Goal: Information Seeking & Learning: Learn about a topic

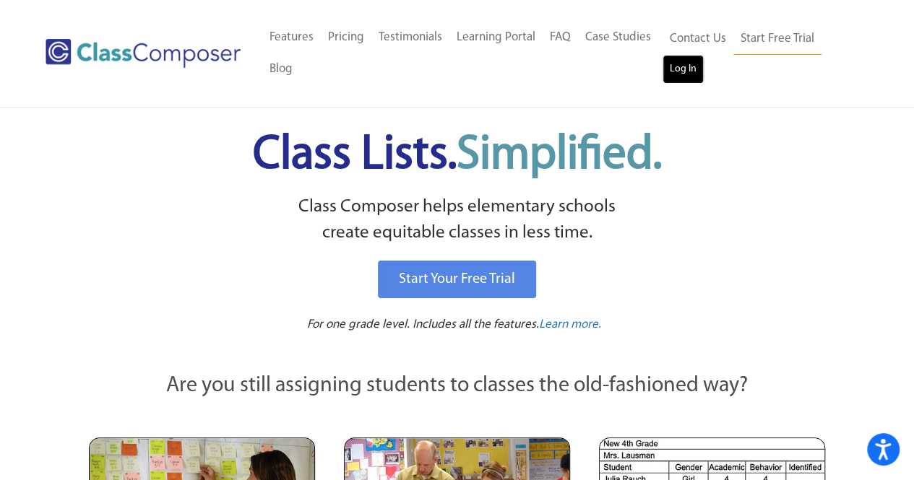
click at [688, 68] on link "Log In" at bounding box center [682, 69] width 41 height 29
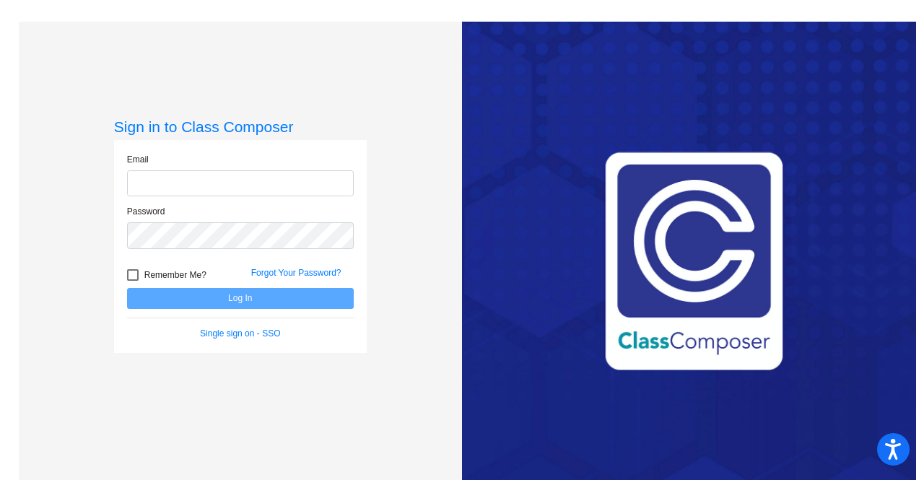
type input "[EMAIL_ADDRESS][PERSON_NAME][DOMAIN_NAME]"
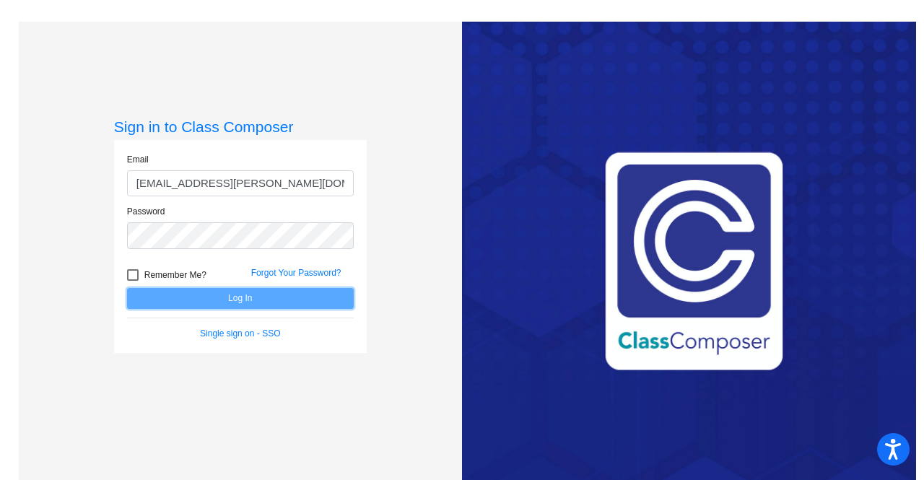
click at [215, 291] on button "Log In" at bounding box center [240, 298] width 227 height 21
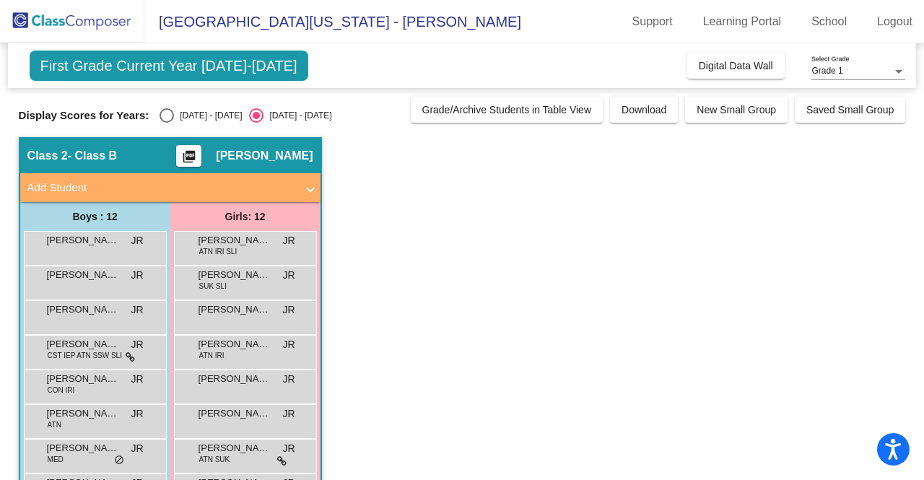
click at [161, 122] on div "First Grade Current Year 2025-2026 Add, Move, or Retain Students Off On Incomin…" at bounding box center [463, 356] width 888 height 627
click at [163, 119] on div "Select an option" at bounding box center [167, 115] width 14 height 14
click at [166, 123] on input "2024 - 2025" at bounding box center [166, 123] width 1 height 1
radio input "true"
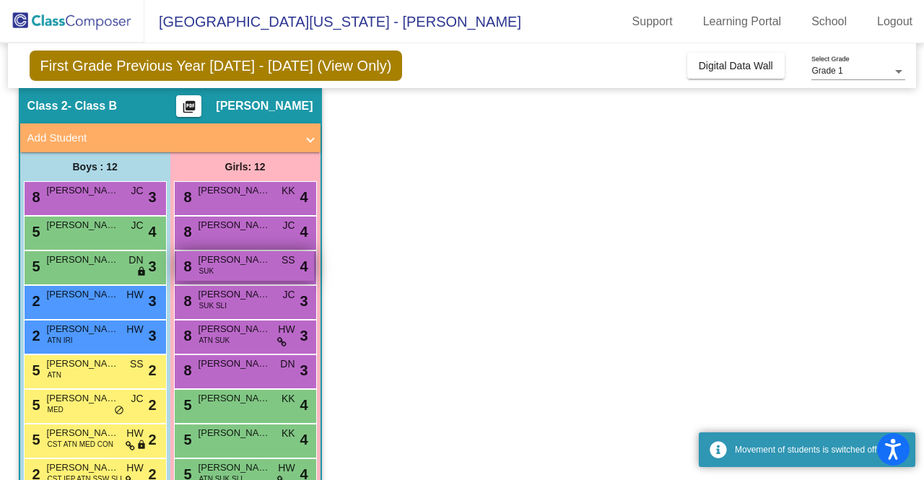
scroll to position [51, 0]
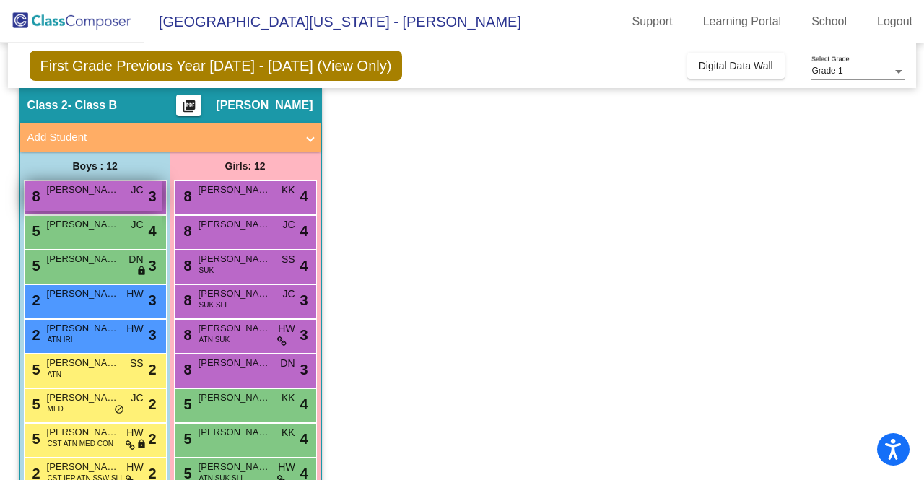
click at [98, 198] on div "8 Connor Carter JC lock do_not_disturb_alt 3" at bounding box center [94, 196] width 138 height 30
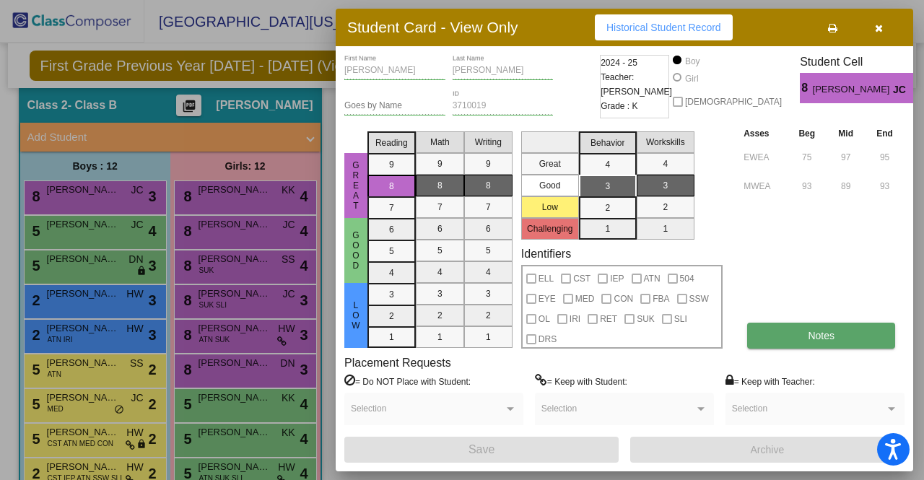
click at [801, 326] on button "Notes" at bounding box center [822, 336] width 148 height 26
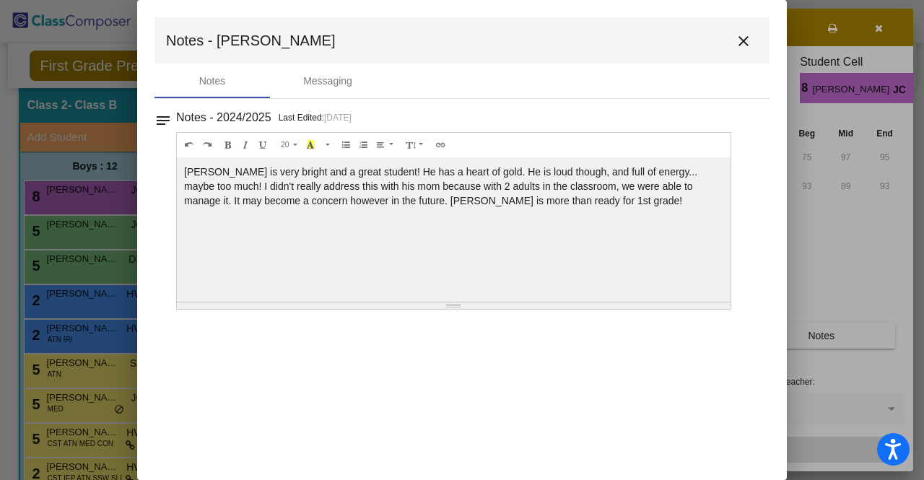
click at [745, 46] on mat-icon "close" at bounding box center [743, 41] width 17 height 17
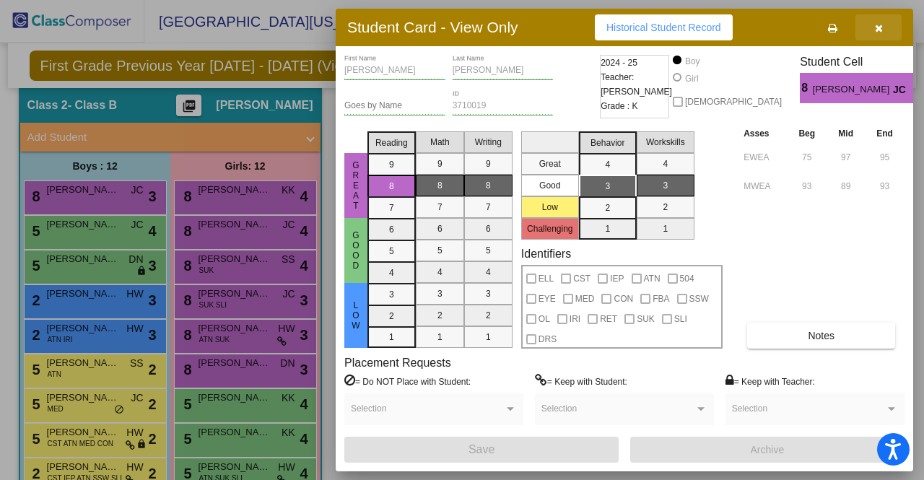
click at [885, 27] on button "button" at bounding box center [879, 27] width 46 height 26
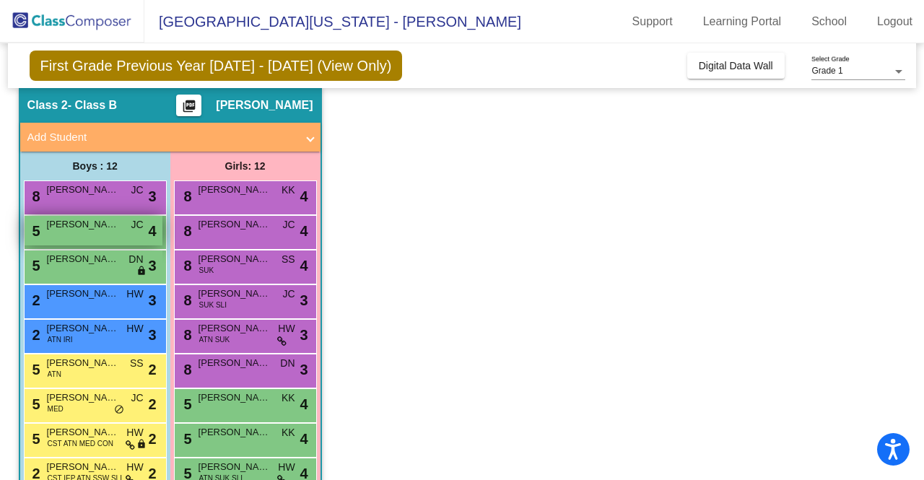
click at [96, 235] on div "5 Brody Rausch JC lock do_not_disturb_alt 4" at bounding box center [94, 231] width 138 height 30
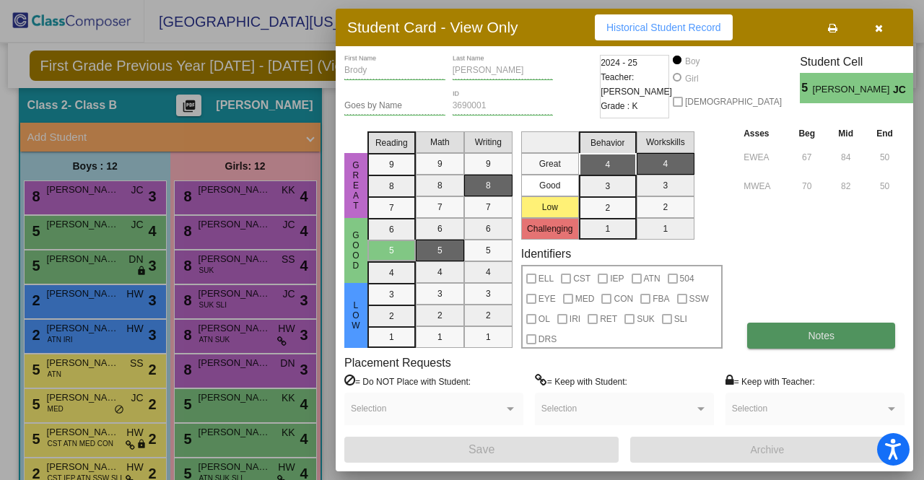
click at [801, 338] on button "Notes" at bounding box center [822, 336] width 148 height 26
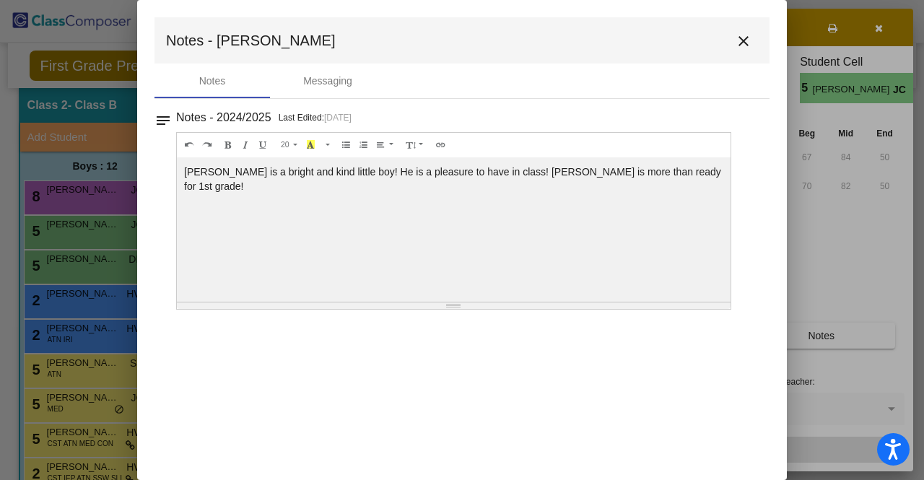
click at [743, 43] on mat-icon "close" at bounding box center [743, 41] width 17 height 17
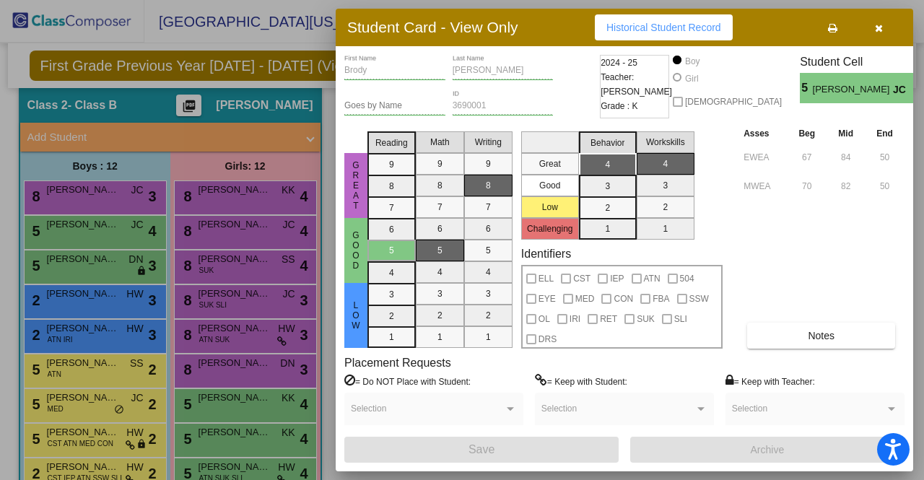
click at [880, 25] on icon "button" at bounding box center [879, 28] width 8 height 10
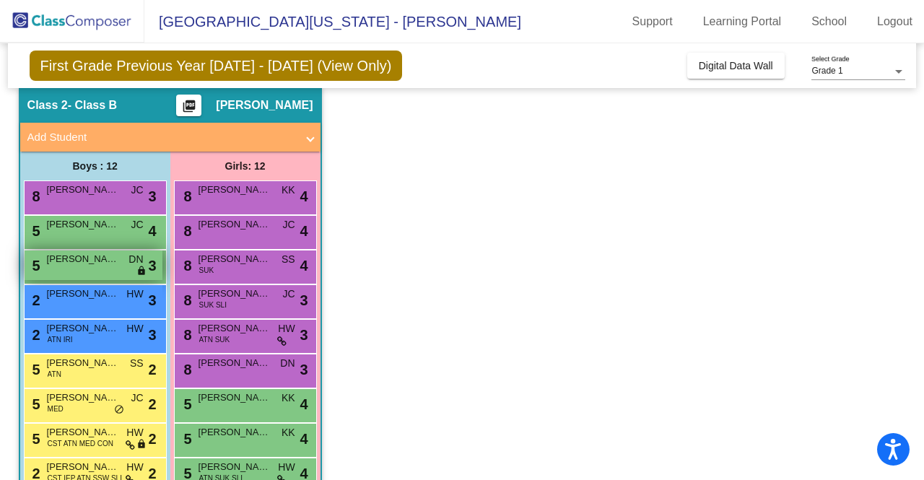
click at [95, 262] on span "Sebastian Fortier" at bounding box center [83, 259] width 72 height 14
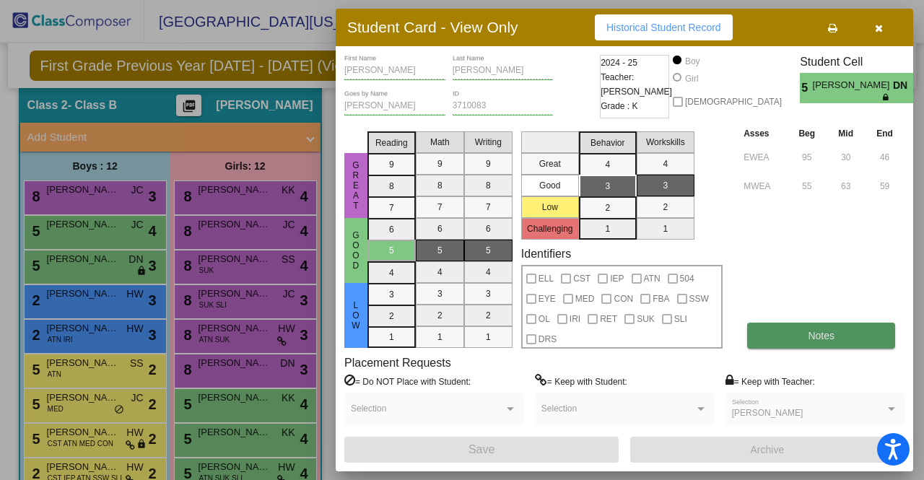
click at [835, 327] on button "Notes" at bounding box center [822, 336] width 148 height 26
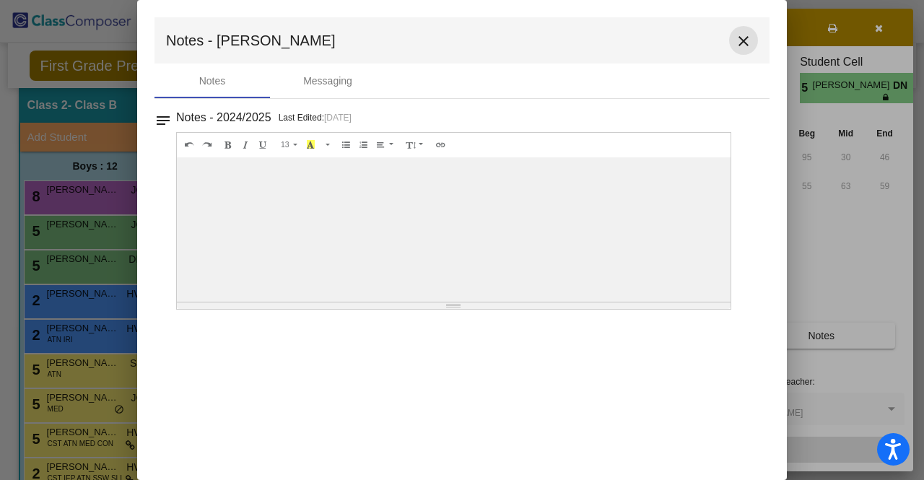
click at [745, 35] on mat-icon "close" at bounding box center [743, 41] width 17 height 17
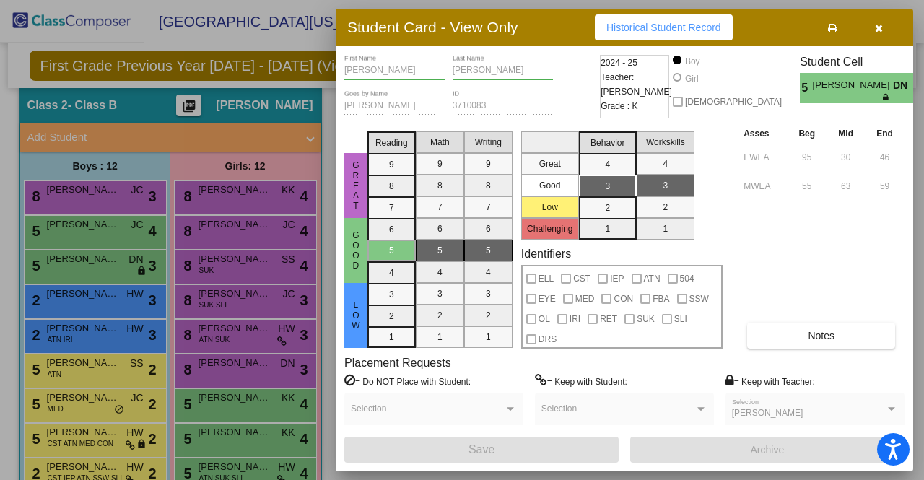
click at [872, 30] on button "button" at bounding box center [879, 27] width 46 height 26
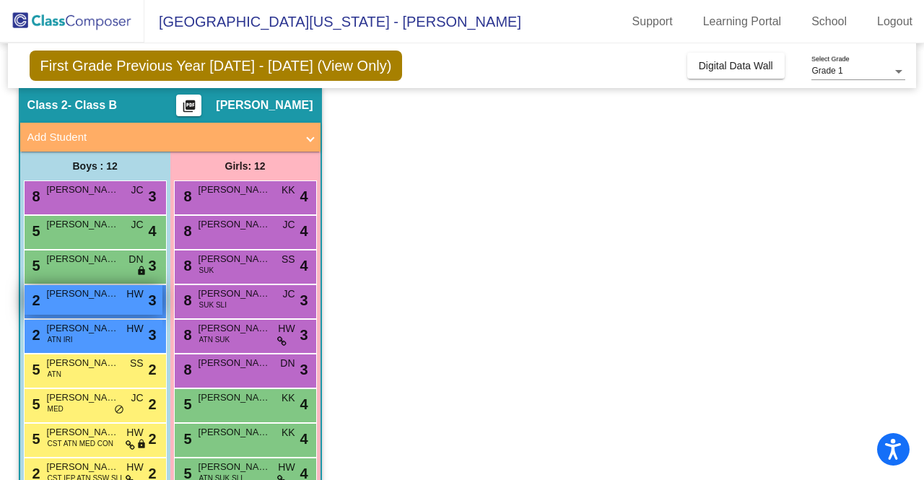
click at [94, 306] on div "2 Edward Burke HW lock do_not_disturb_alt 3" at bounding box center [94, 300] width 138 height 30
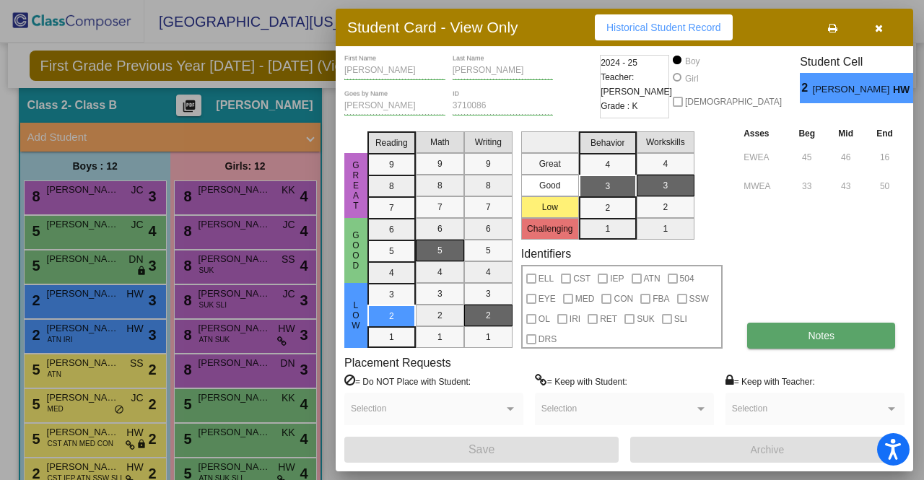
click at [813, 343] on button "Notes" at bounding box center [822, 336] width 148 height 26
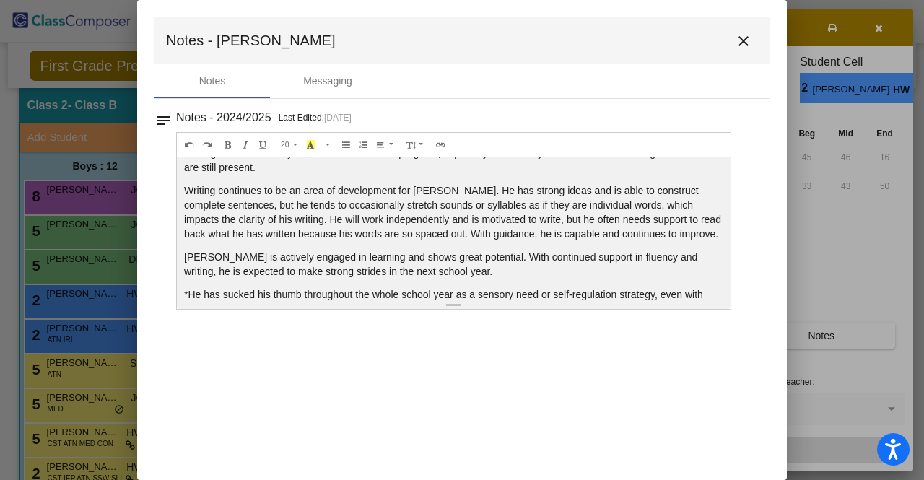
scroll to position [116, 0]
click at [742, 46] on mat-icon "close" at bounding box center [743, 41] width 17 height 17
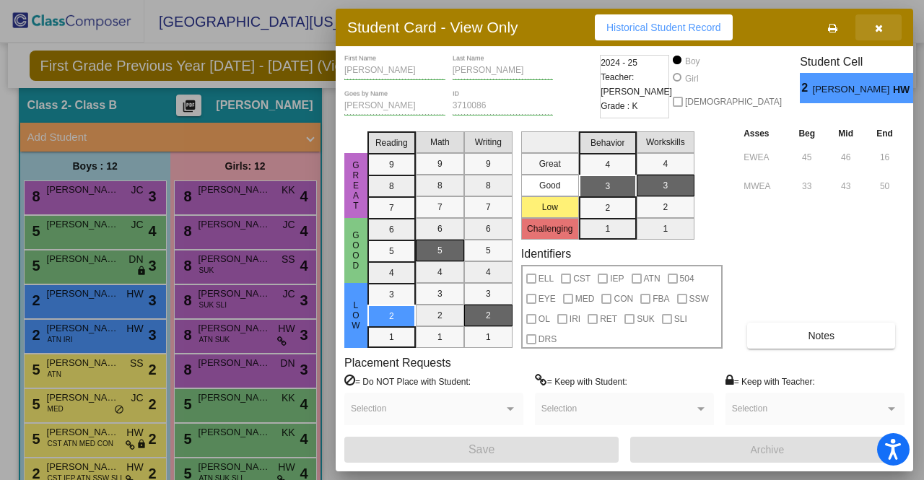
click at [873, 24] on button "button" at bounding box center [879, 27] width 46 height 26
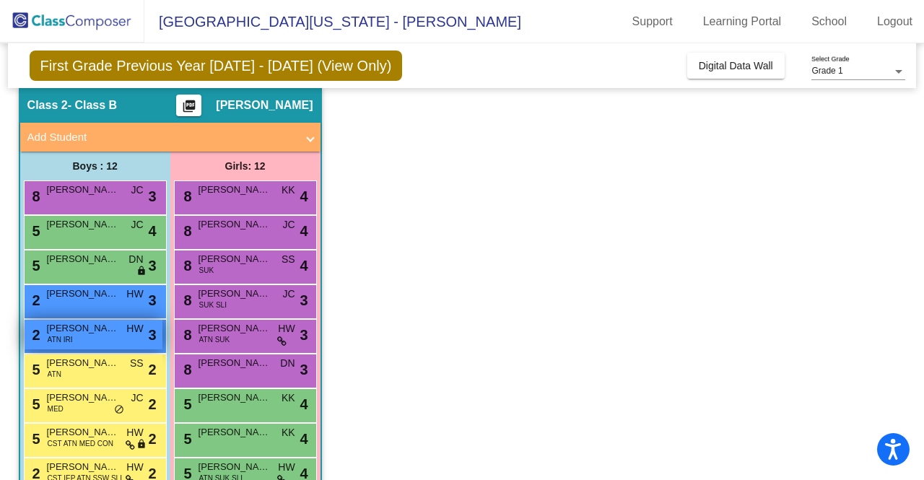
click at [98, 337] on div "2 Ryker Ray-McMurphy ATN IRI HW lock do_not_disturb_alt 3" at bounding box center [94, 335] width 138 height 30
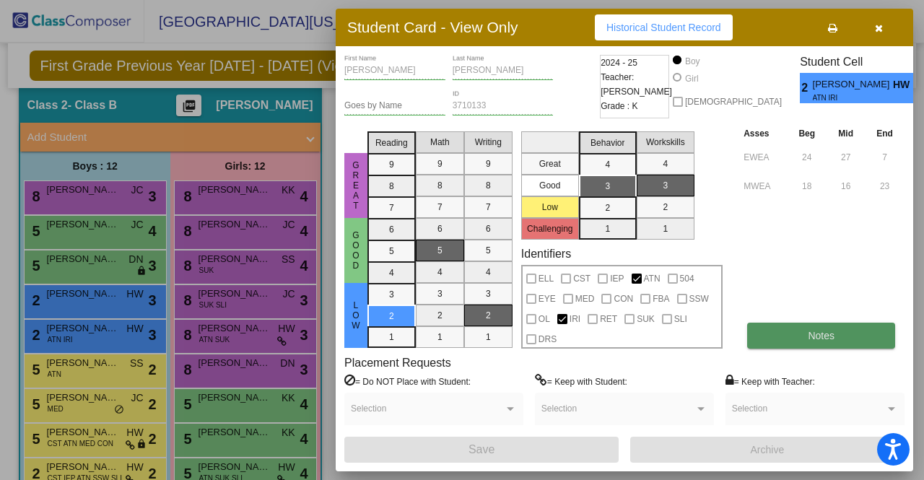
click at [770, 339] on button "Notes" at bounding box center [822, 336] width 148 height 26
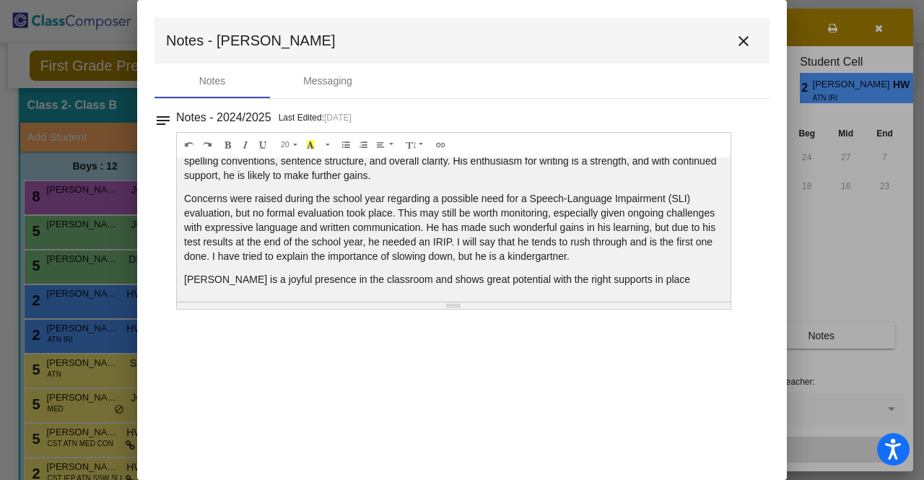
scroll to position [92, 0]
click at [742, 40] on mat-icon "close" at bounding box center [743, 41] width 17 height 17
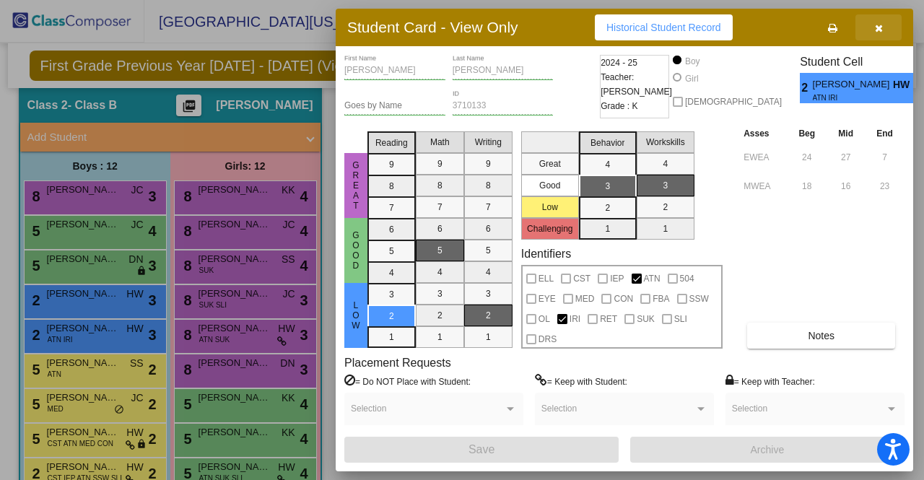
click at [880, 30] on icon "button" at bounding box center [879, 28] width 8 height 10
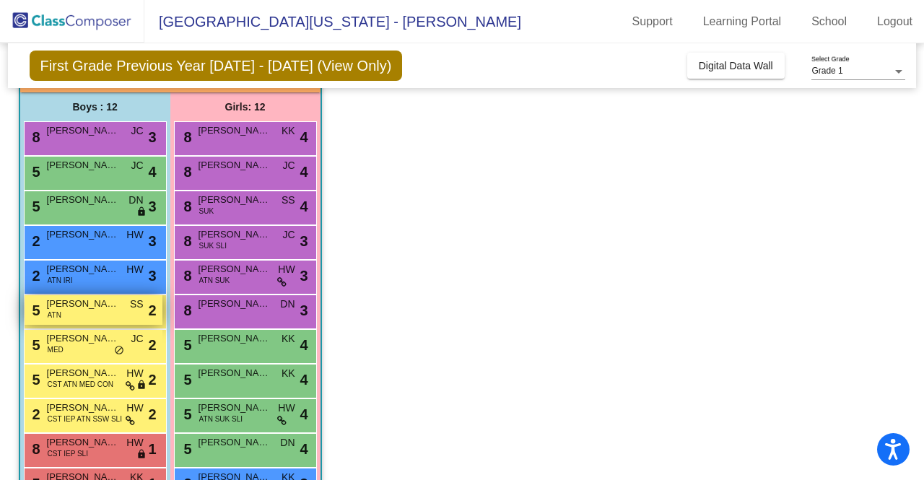
scroll to position [111, 0]
click at [84, 310] on div "5 Julian Yeoman ATN SS lock do_not_disturb_alt 2" at bounding box center [94, 310] width 138 height 30
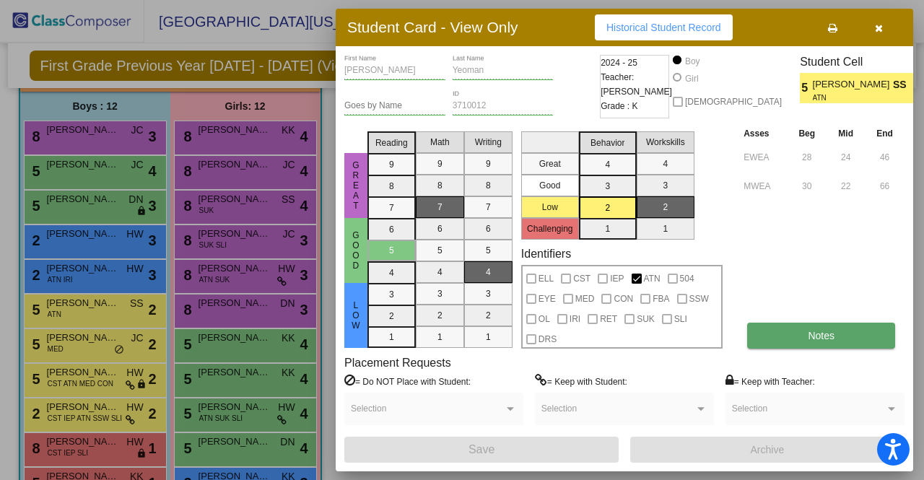
click at [821, 330] on span "Notes" at bounding box center [821, 336] width 27 height 12
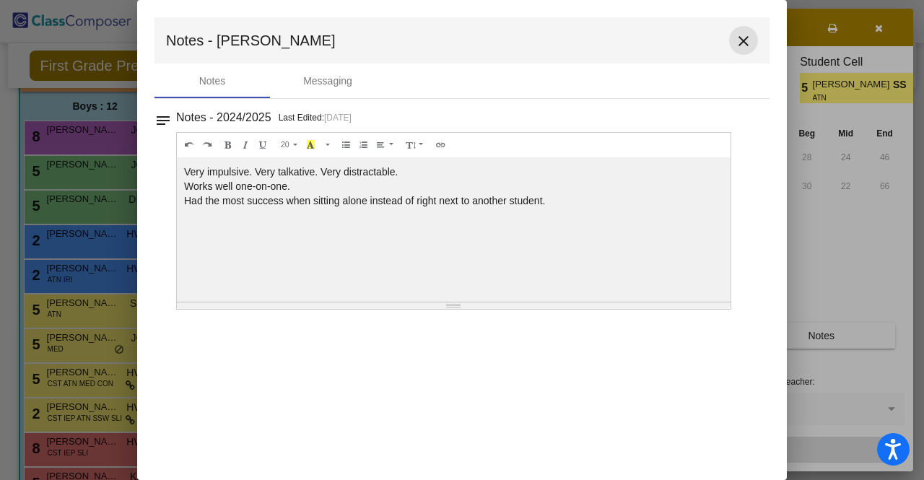
click at [744, 37] on mat-icon "close" at bounding box center [743, 41] width 17 height 17
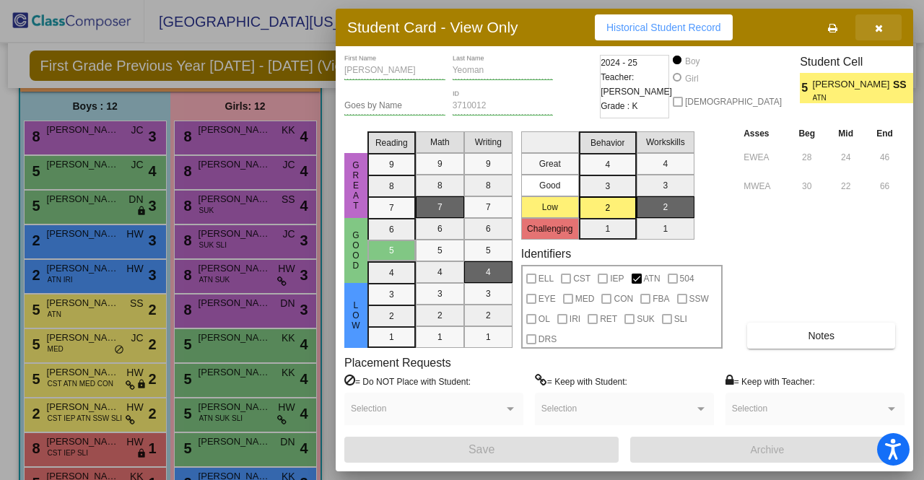
click at [883, 24] on icon "button" at bounding box center [879, 28] width 8 height 10
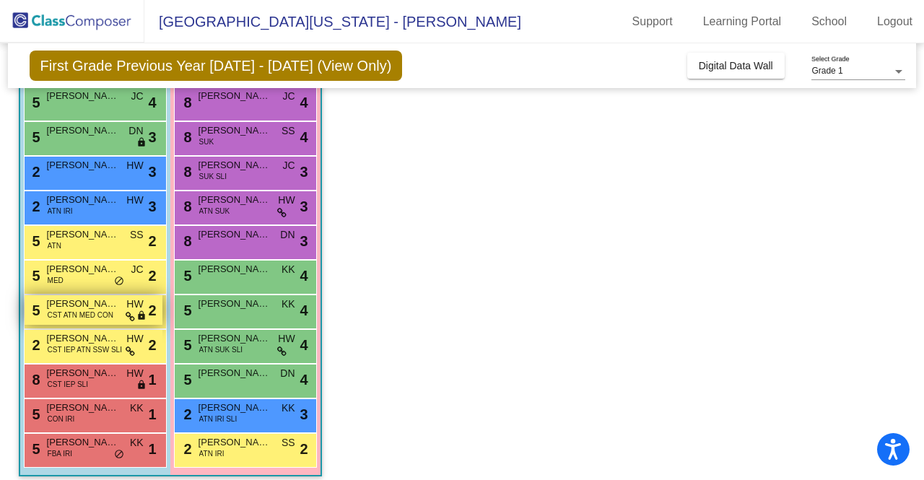
scroll to position [183, 0]
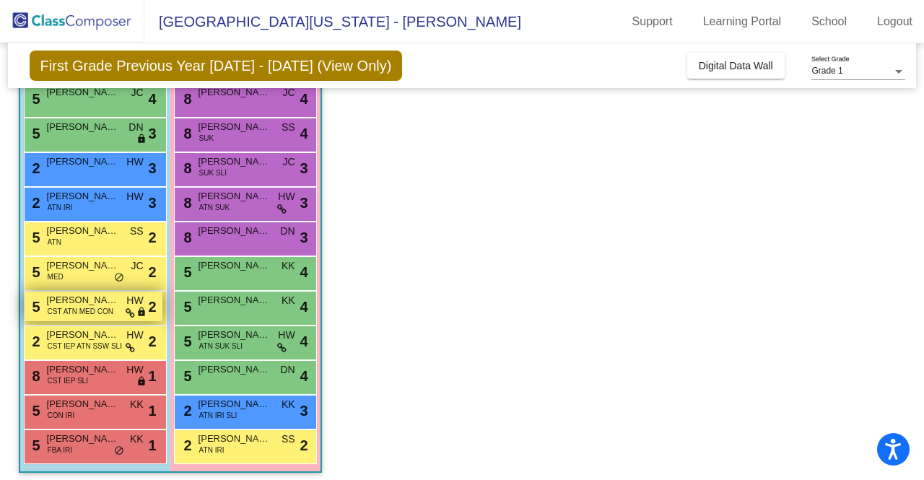
click at [96, 310] on span "CST ATN MED CON" at bounding box center [81, 311] width 66 height 11
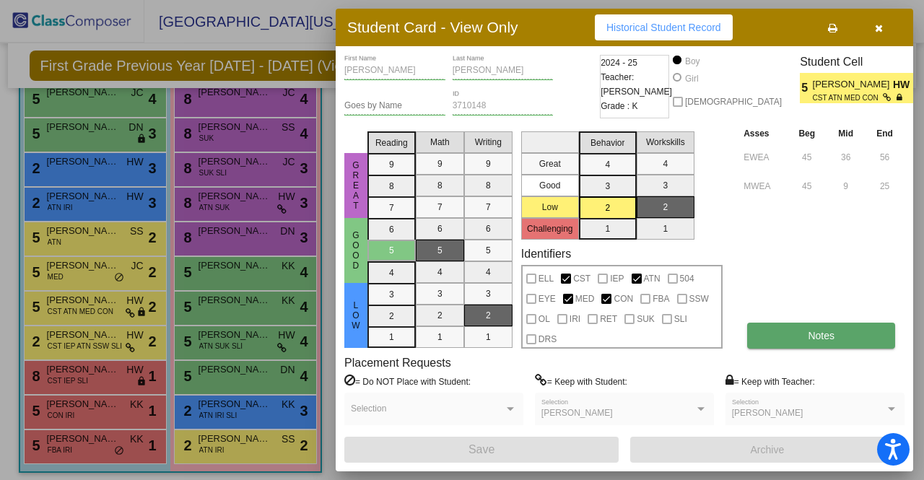
click at [782, 324] on button "Notes" at bounding box center [822, 336] width 148 height 26
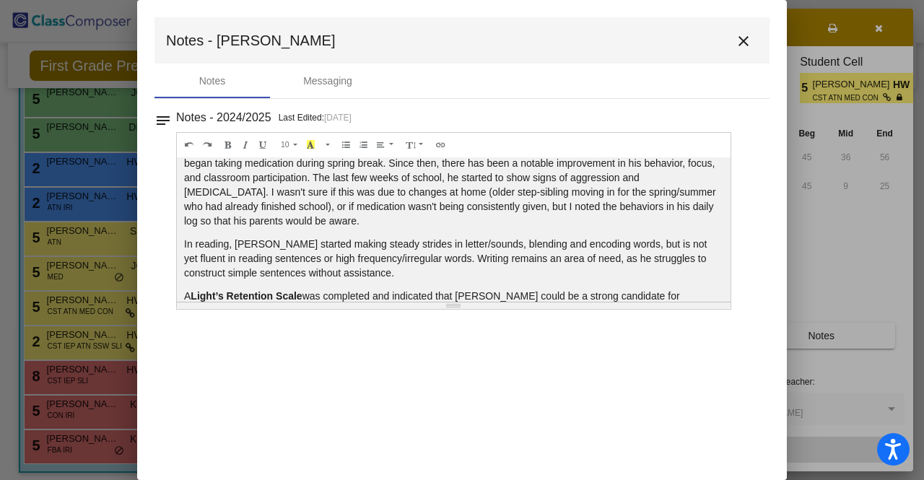
scroll to position [150, 0]
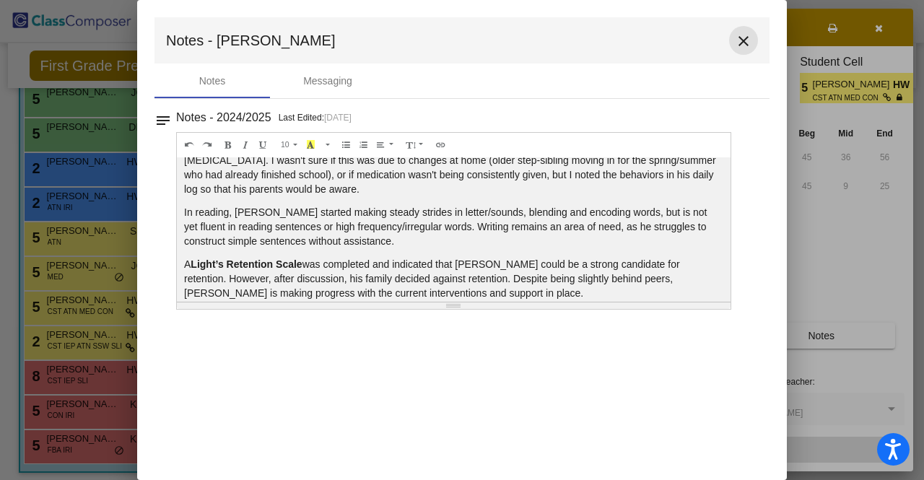
click at [741, 46] on mat-icon "close" at bounding box center [743, 41] width 17 height 17
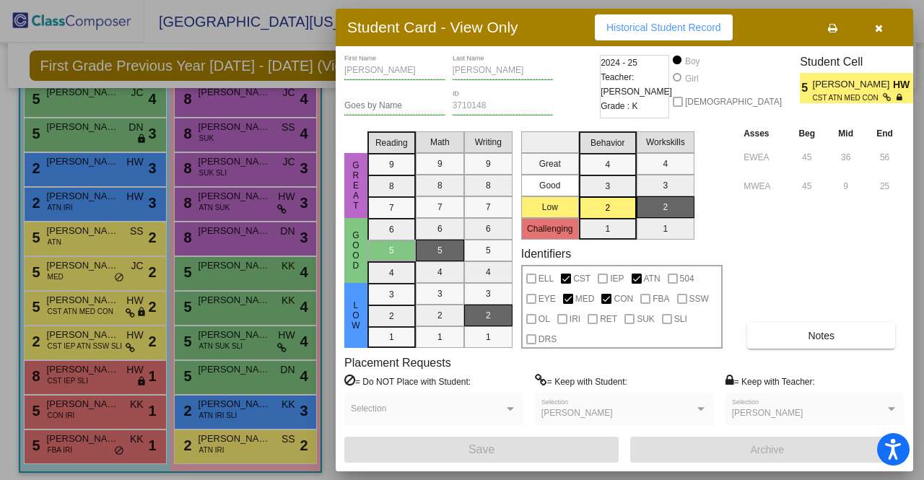
click at [881, 28] on icon "button" at bounding box center [879, 28] width 8 height 10
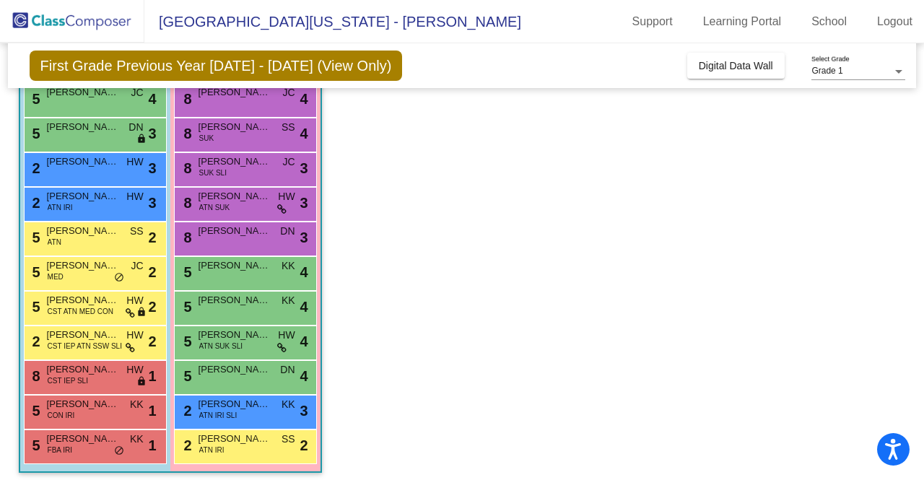
scroll to position [189, 0]
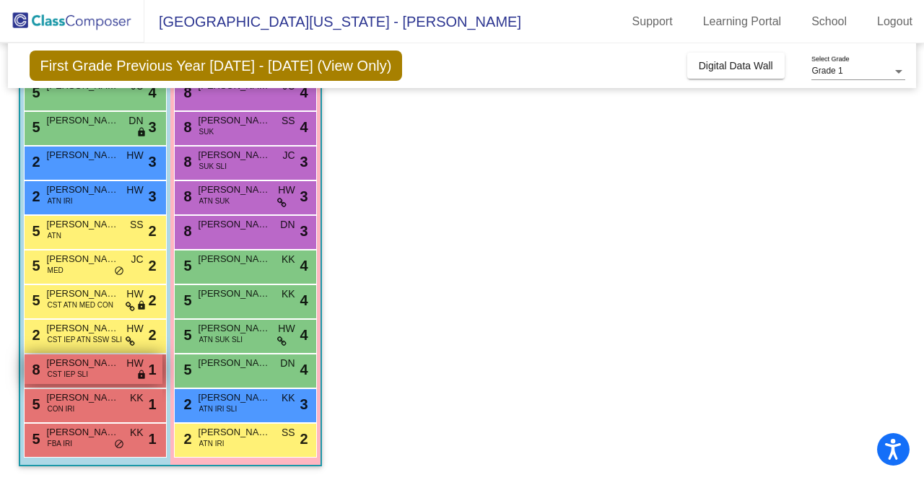
click at [120, 372] on div "8 Lincoln Petrucci CST IEP SLI HW lock do_not_disturb_alt 1" at bounding box center [94, 370] width 138 height 30
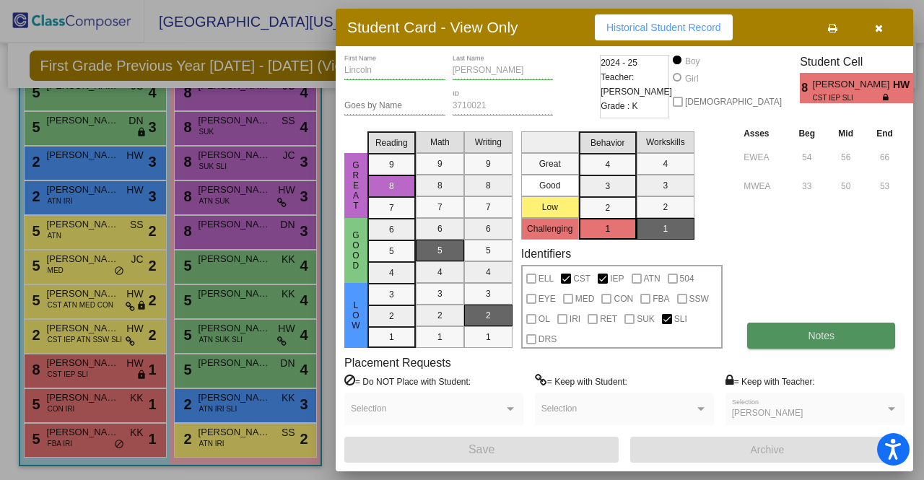
click at [784, 329] on button "Notes" at bounding box center [822, 336] width 148 height 26
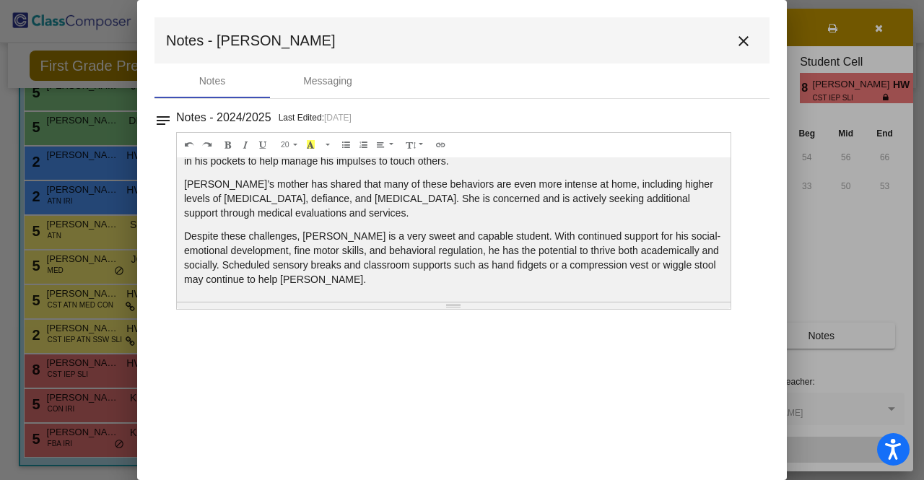
scroll to position [217, 0]
click at [748, 35] on mat-icon "close" at bounding box center [743, 41] width 17 height 17
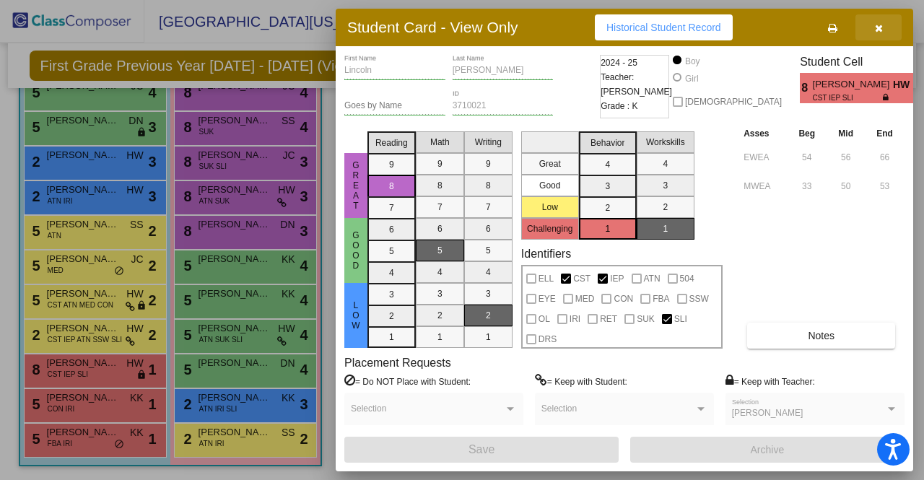
click at [877, 29] on icon "button" at bounding box center [879, 28] width 8 height 10
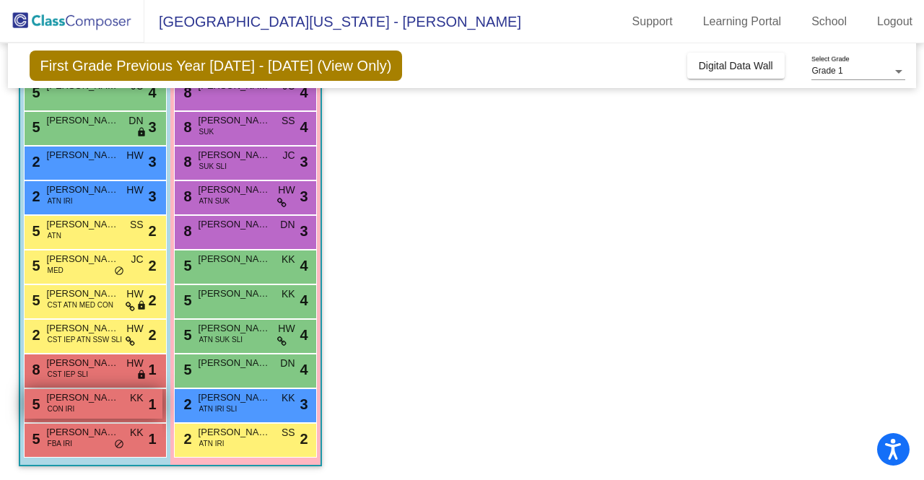
click at [119, 404] on div "5 Jaxson Graham CON IRI KK lock do_not_disturb_alt 1" at bounding box center [94, 404] width 138 height 30
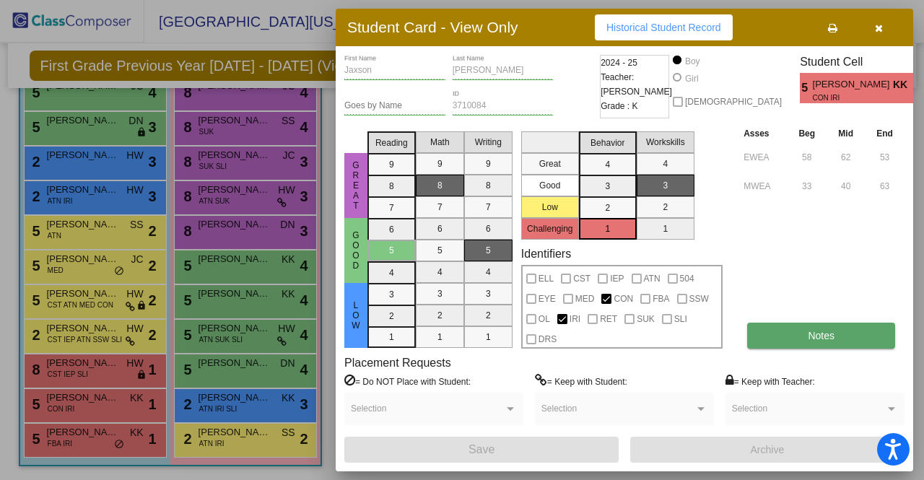
click at [821, 347] on button "Notes" at bounding box center [822, 336] width 148 height 26
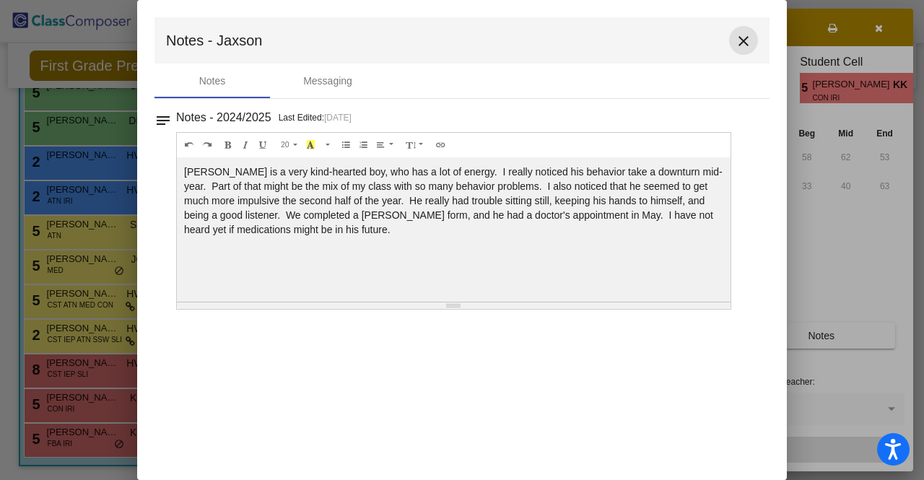
click at [743, 47] on mat-icon "close" at bounding box center [743, 41] width 17 height 17
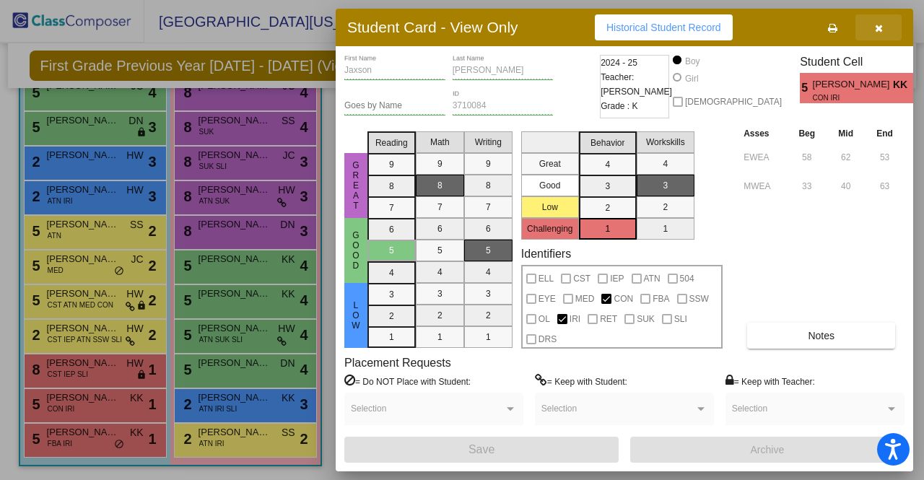
click at [880, 30] on icon "button" at bounding box center [879, 28] width 8 height 10
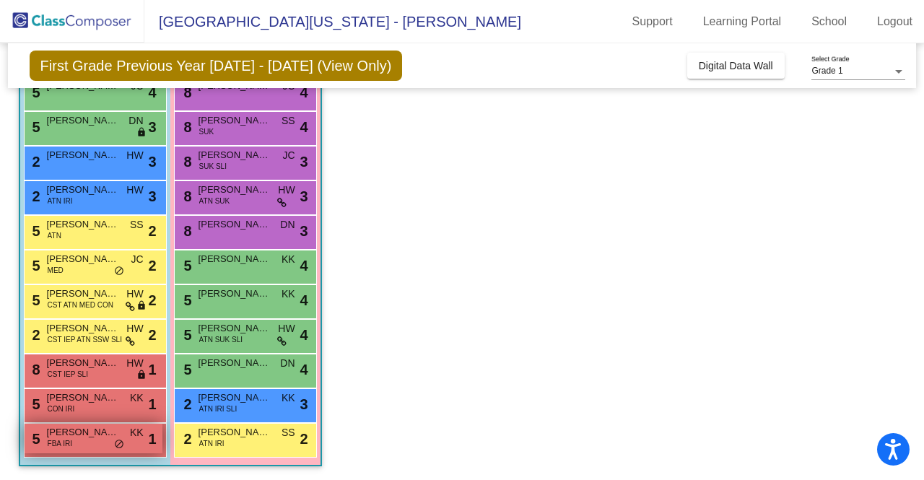
click at [111, 434] on span "Steven Miller III" at bounding box center [83, 432] width 72 height 14
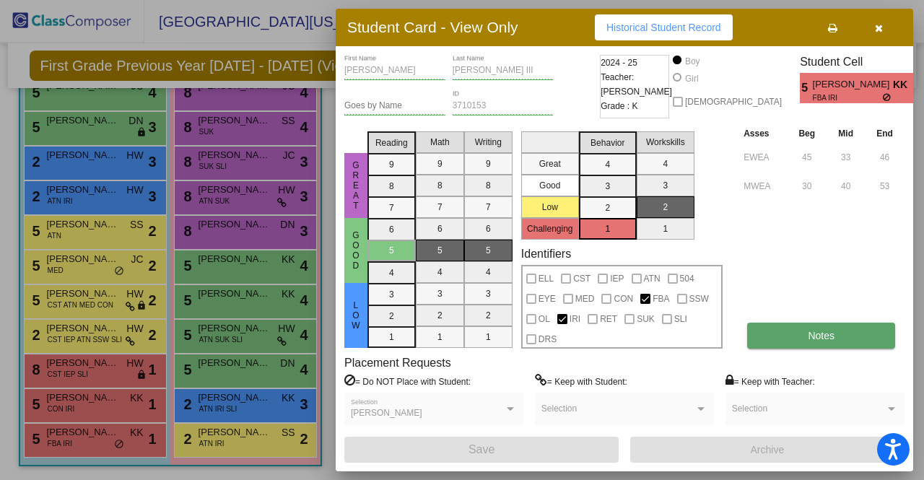
click at [776, 331] on button "Notes" at bounding box center [822, 336] width 148 height 26
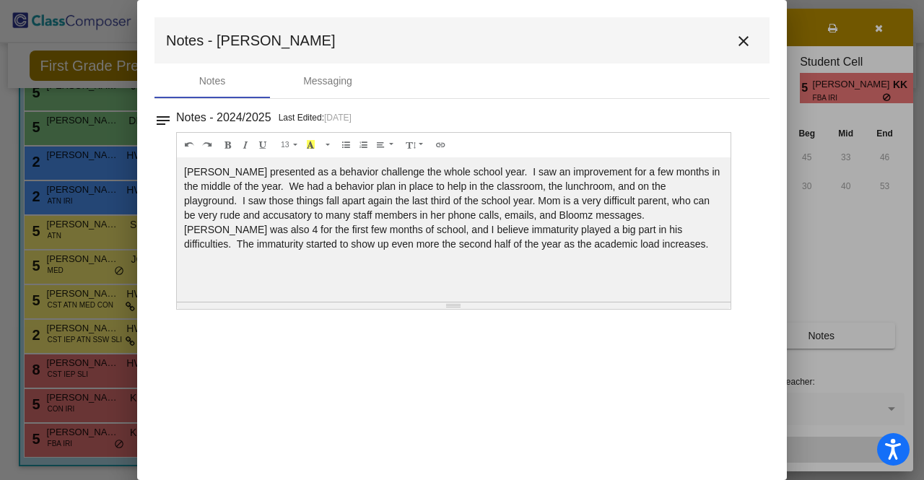
click at [742, 45] on mat-icon "close" at bounding box center [743, 41] width 17 height 17
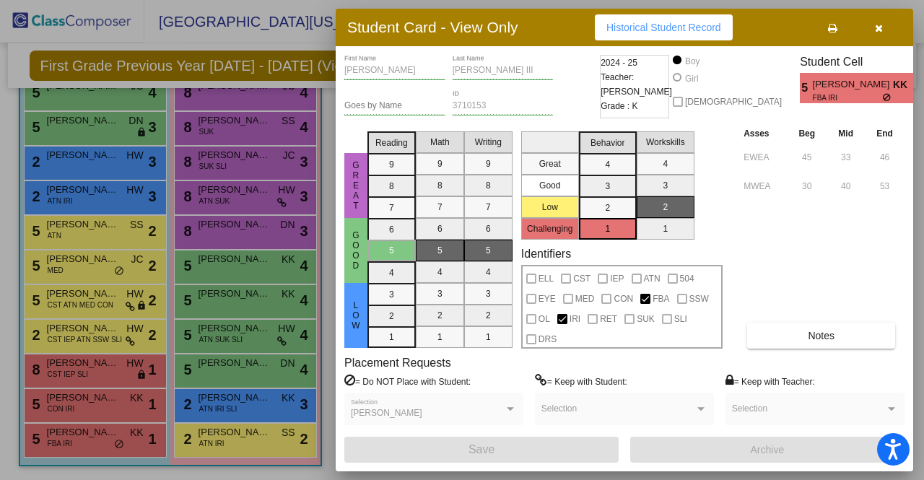
click at [883, 30] on button "button" at bounding box center [879, 27] width 46 height 26
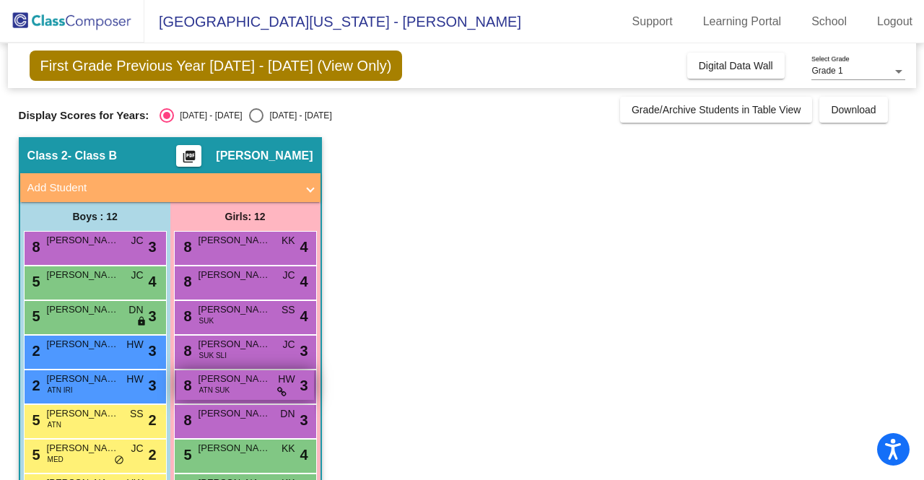
scroll to position [189, 0]
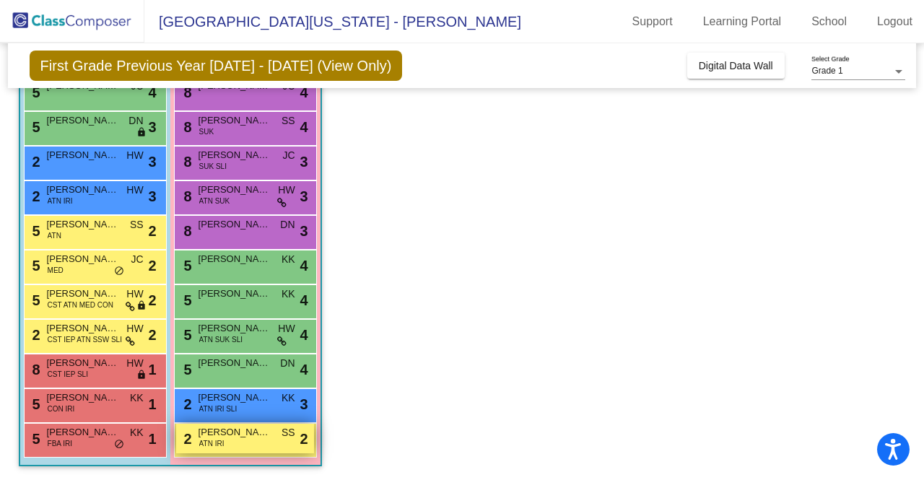
click at [243, 443] on div "2 Barbara McFarland ATN IRI SS lock do_not_disturb_alt 2" at bounding box center [245, 439] width 138 height 30
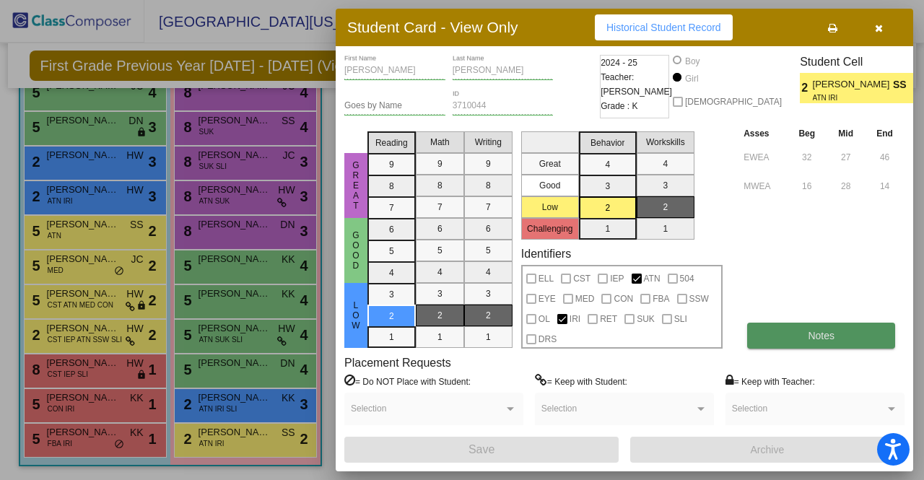
click at [768, 342] on button "Notes" at bounding box center [822, 336] width 148 height 26
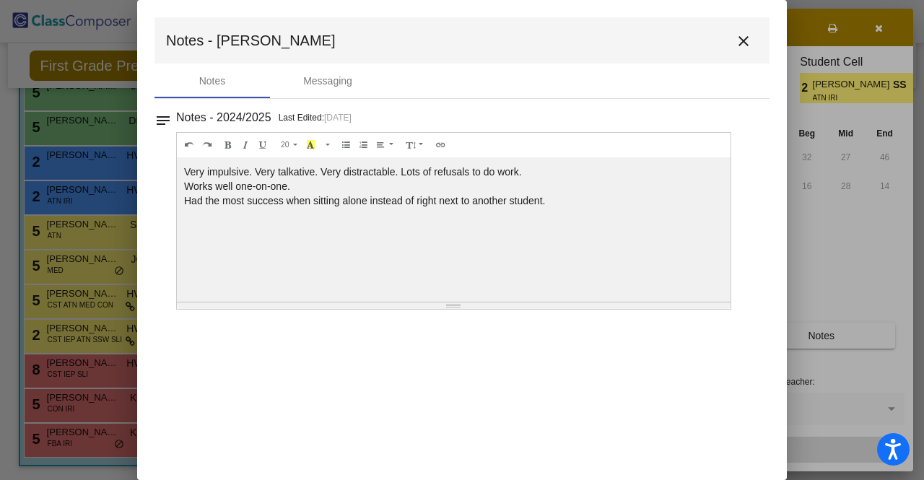
click at [745, 41] on mat-icon "close" at bounding box center [743, 41] width 17 height 17
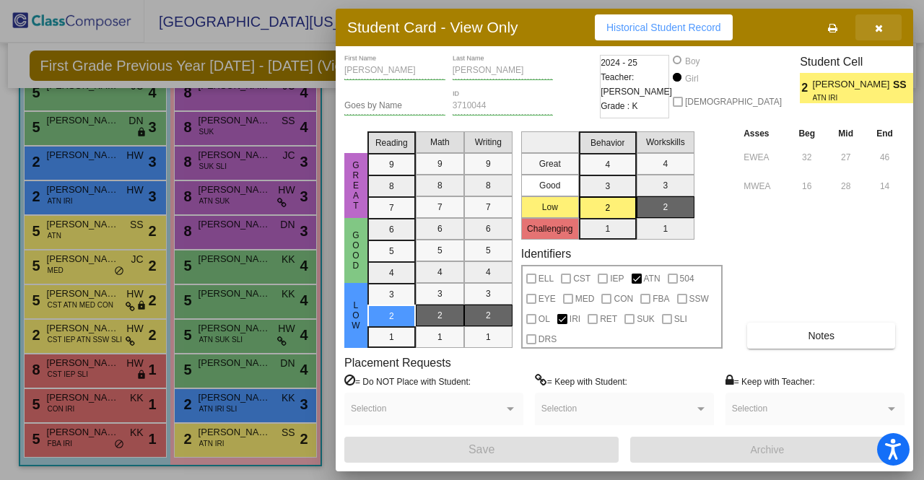
click at [881, 32] on icon "button" at bounding box center [879, 28] width 8 height 10
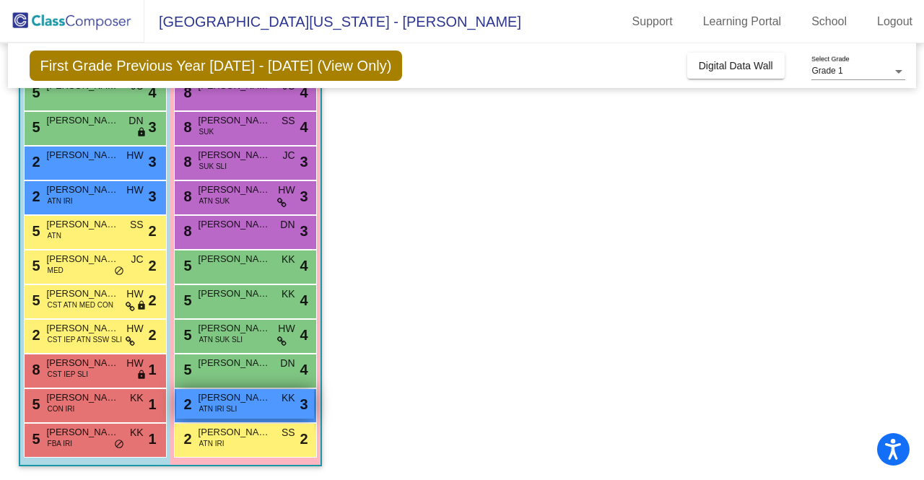
click at [249, 411] on div "2 Amillani Spencer ATN IRI SLI KK lock do_not_disturb_alt 3" at bounding box center [245, 404] width 138 height 30
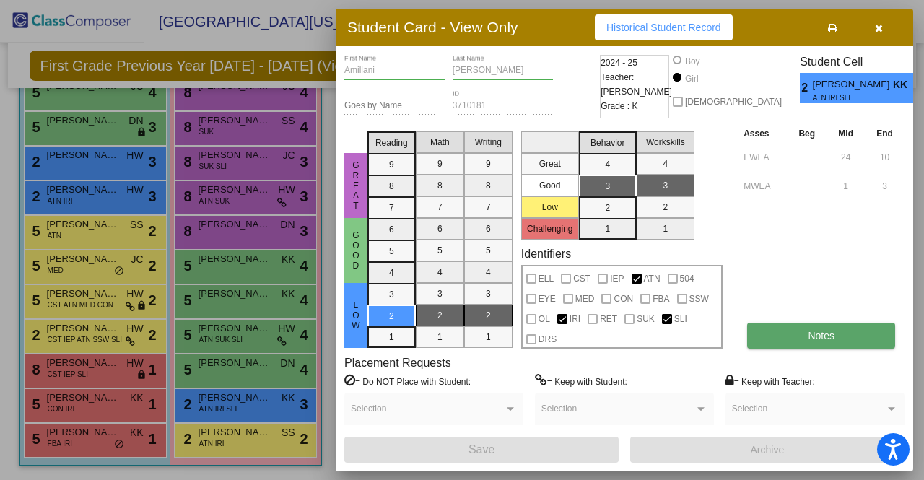
click at [787, 341] on button "Notes" at bounding box center [822, 336] width 148 height 26
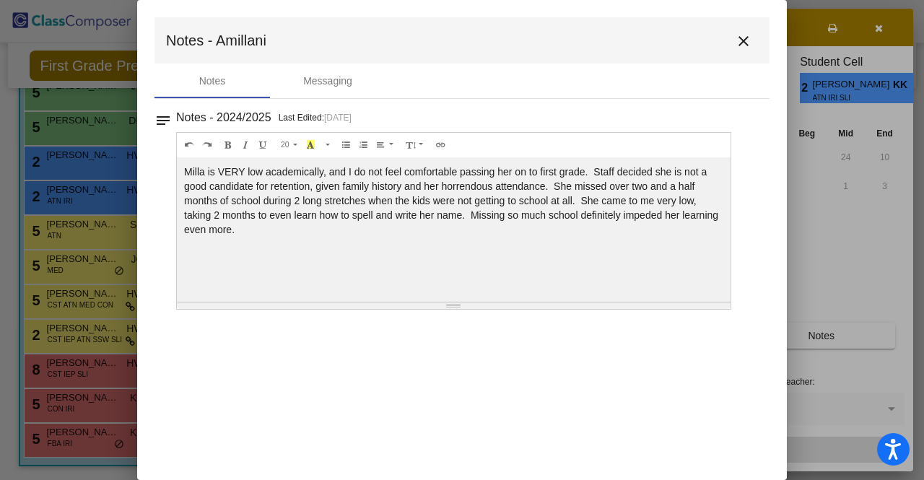
click at [745, 33] on mat-icon "close" at bounding box center [743, 41] width 17 height 17
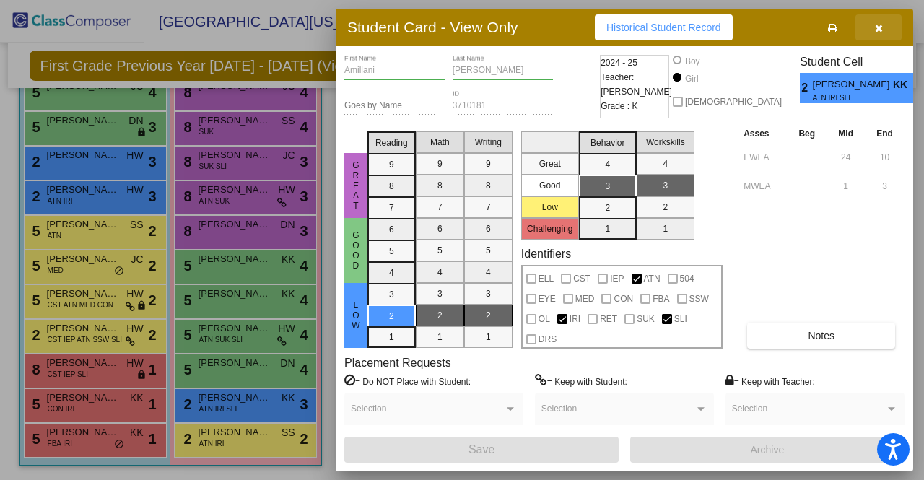
click at [875, 30] on icon "button" at bounding box center [879, 28] width 8 height 10
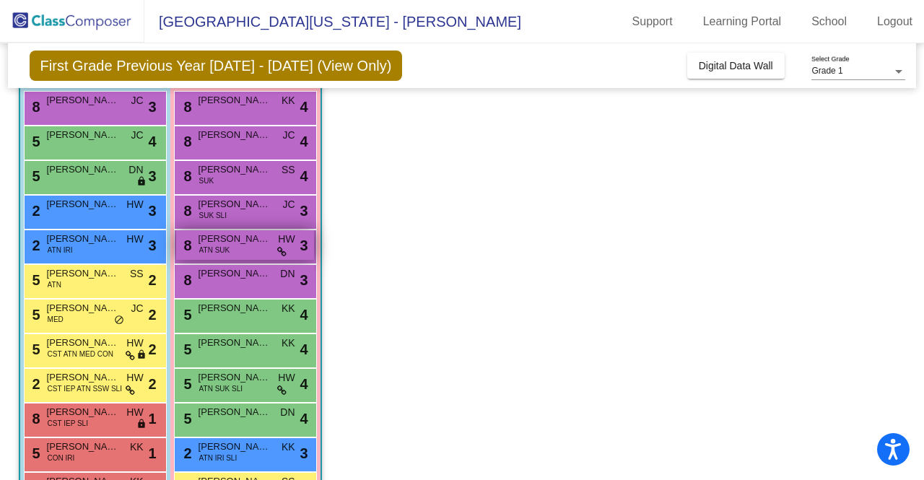
scroll to position [134, 0]
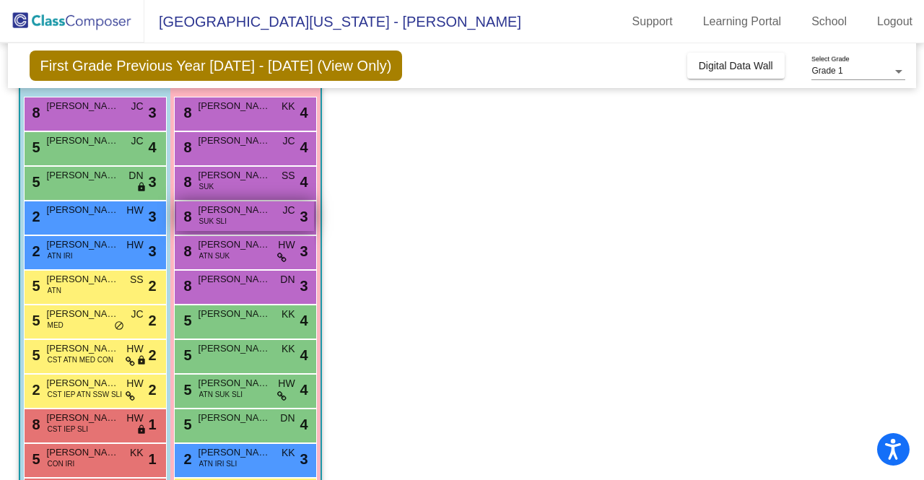
click at [261, 214] on span "Amonni Wilson" at bounding box center [235, 210] width 72 height 14
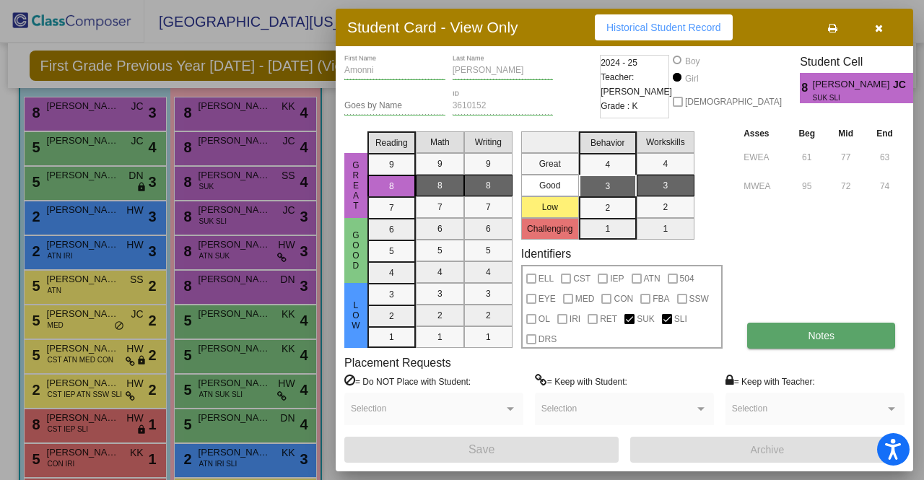
click at [785, 330] on button "Notes" at bounding box center [822, 336] width 148 height 26
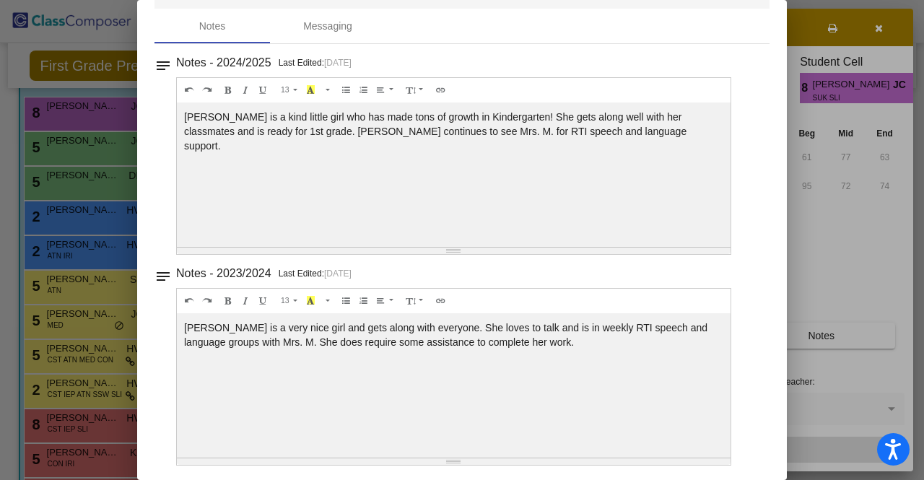
scroll to position [0, 0]
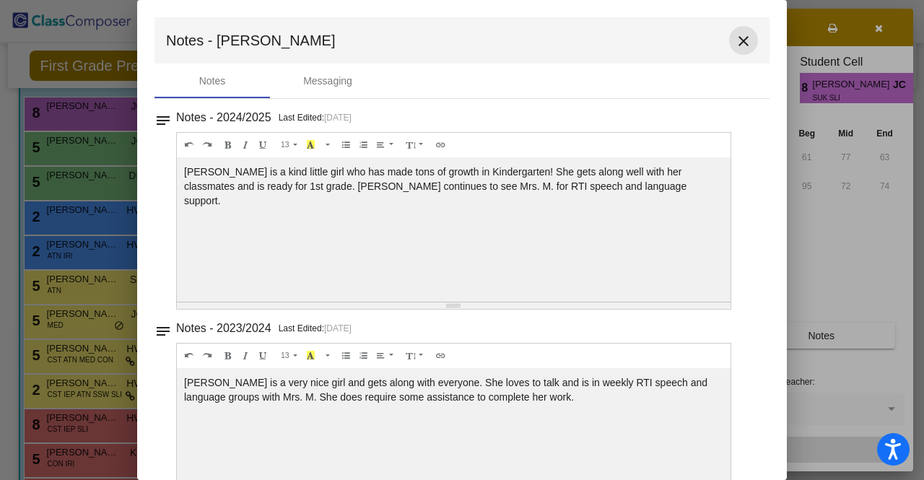
click at [735, 44] on mat-icon "close" at bounding box center [743, 41] width 17 height 17
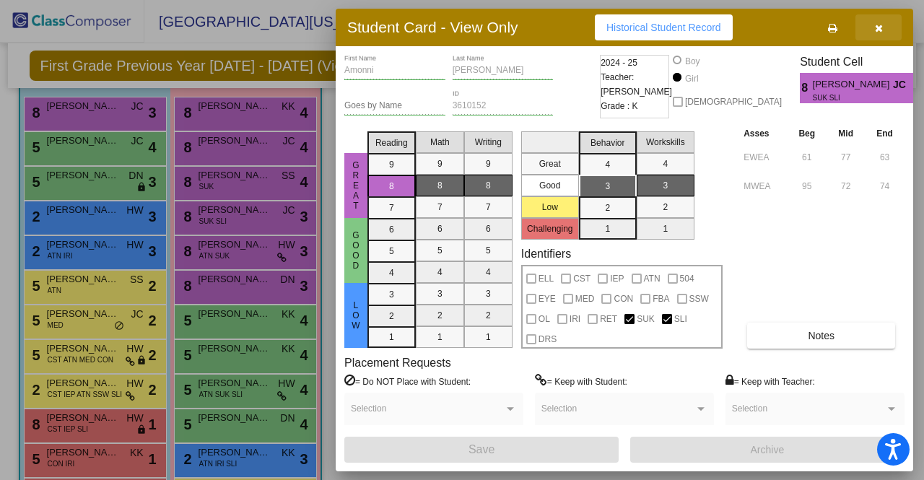
click at [872, 30] on button "button" at bounding box center [879, 27] width 46 height 26
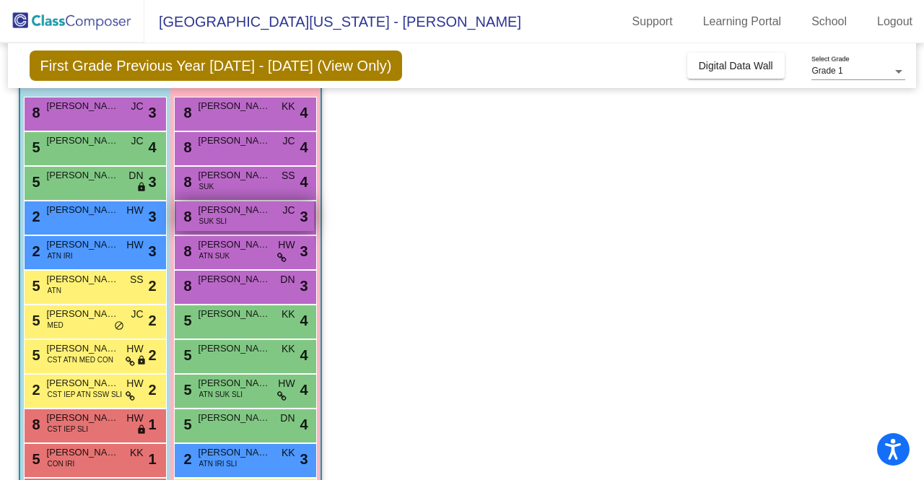
click at [251, 216] on div "8 Amonni Wilson SUK SLI JC lock do_not_disturb_alt 3" at bounding box center [245, 217] width 138 height 30
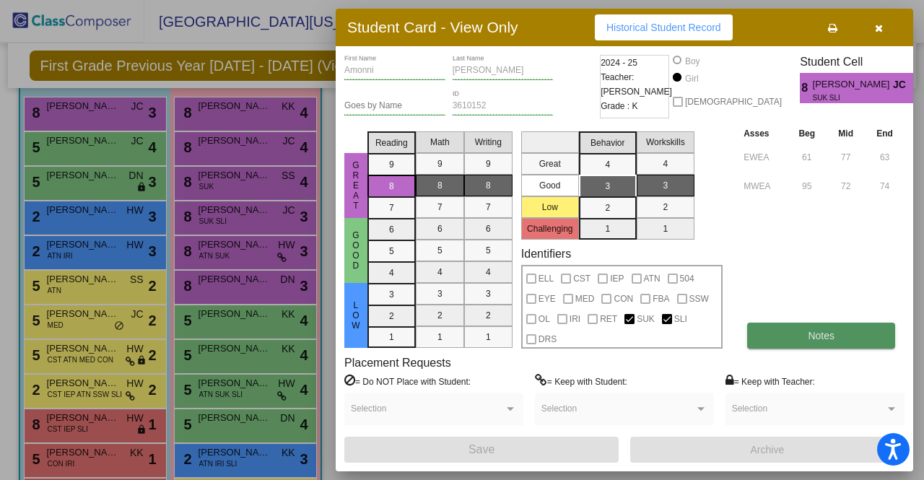
click at [807, 328] on button "Notes" at bounding box center [822, 336] width 148 height 26
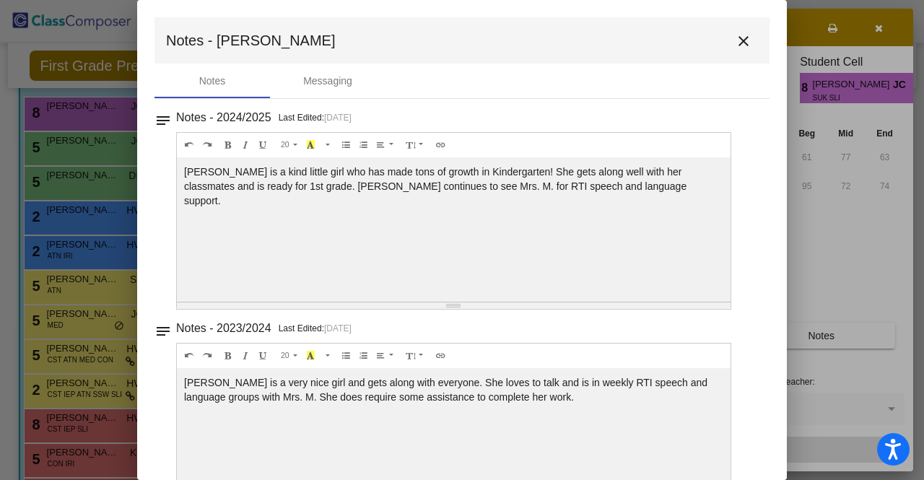
click at [740, 42] on mat-icon "close" at bounding box center [743, 41] width 17 height 17
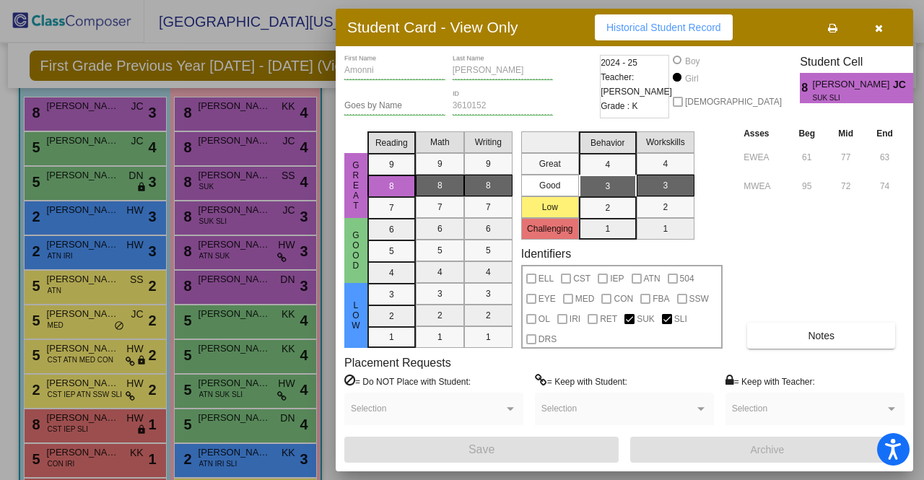
click at [874, 27] on button "button" at bounding box center [879, 27] width 46 height 26
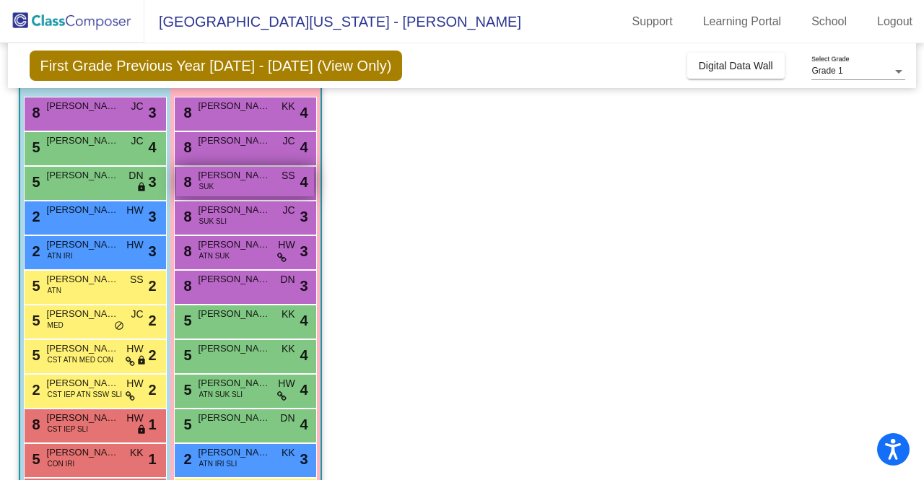
click at [259, 193] on div "8 Vera Erdmann SUK SS lock do_not_disturb_alt 4" at bounding box center [245, 182] width 138 height 30
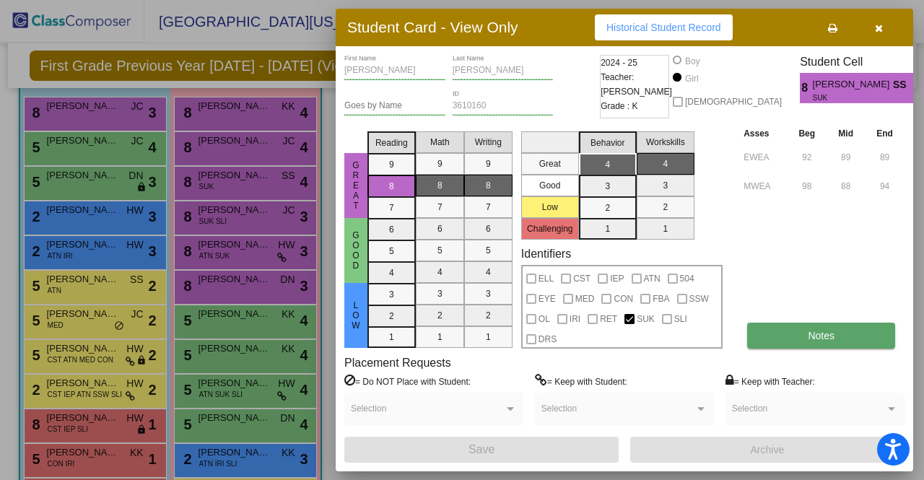
click at [789, 329] on button "Notes" at bounding box center [822, 336] width 148 height 26
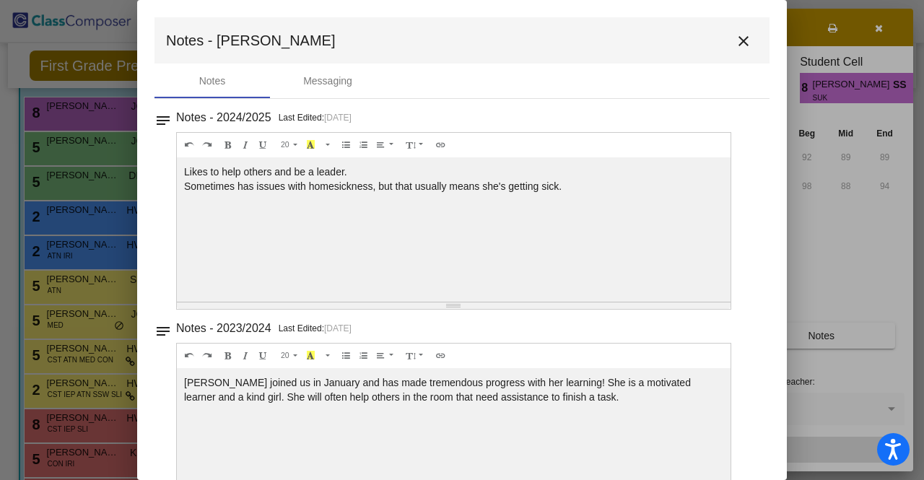
click at [735, 47] on mat-icon "close" at bounding box center [743, 41] width 17 height 17
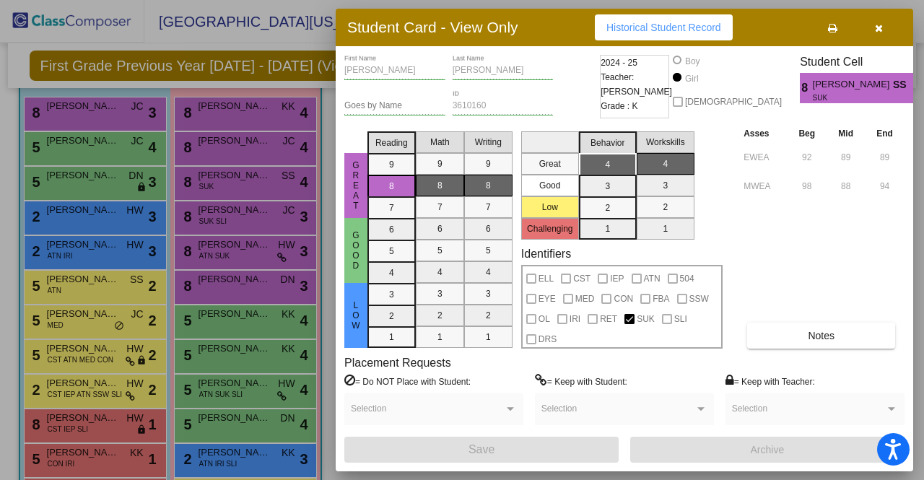
click at [884, 31] on button "button" at bounding box center [879, 27] width 46 height 26
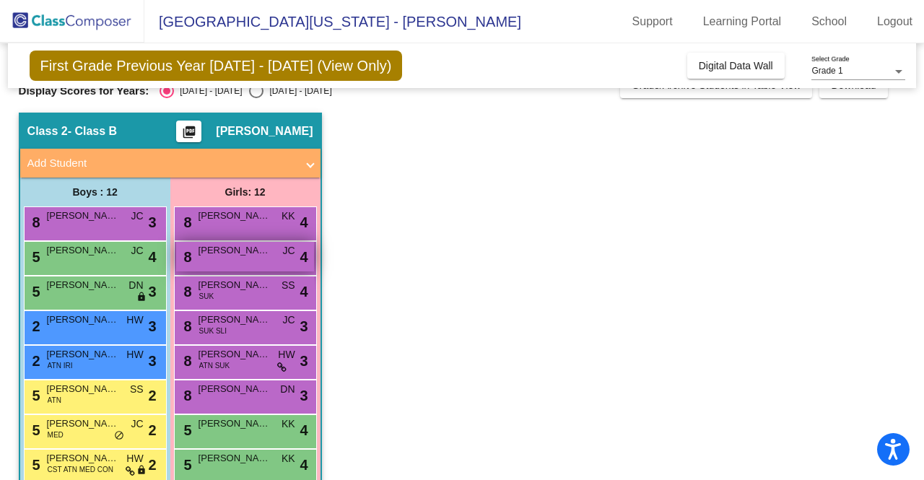
scroll to position [23, 0]
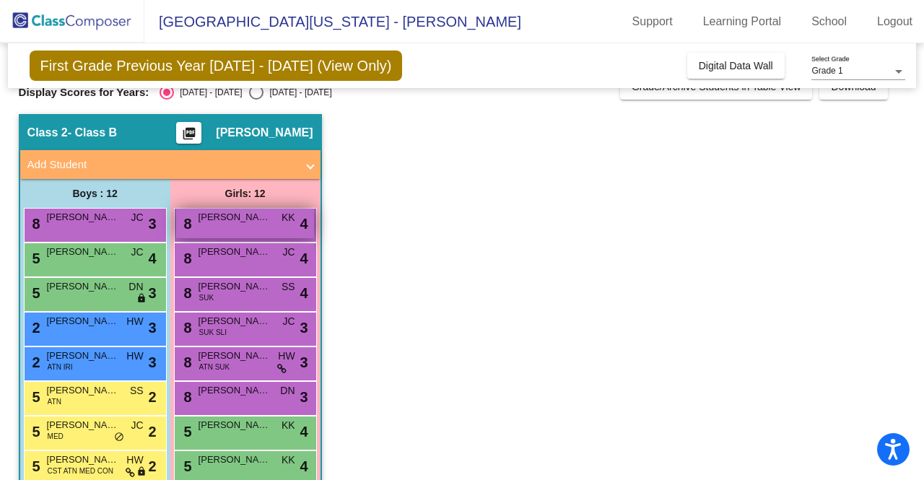
click at [231, 217] on span "Bryar Phillips" at bounding box center [235, 217] width 72 height 14
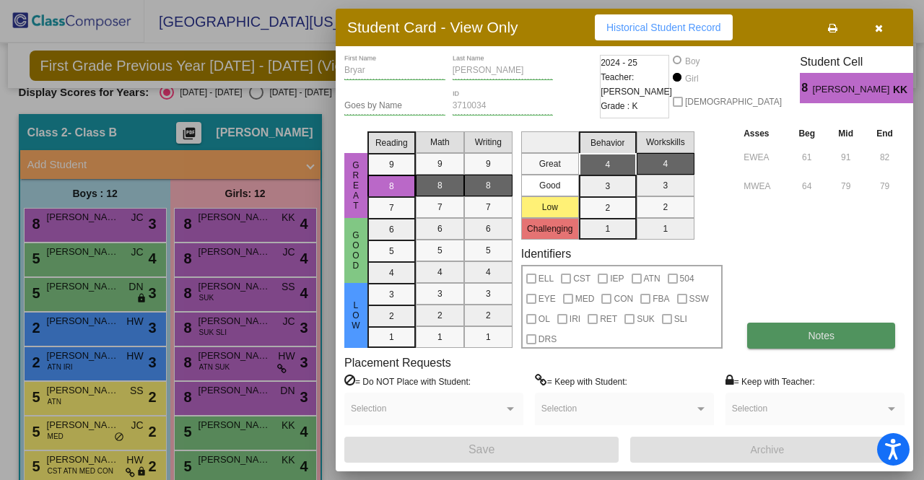
click at [783, 326] on button "Notes" at bounding box center [822, 336] width 148 height 26
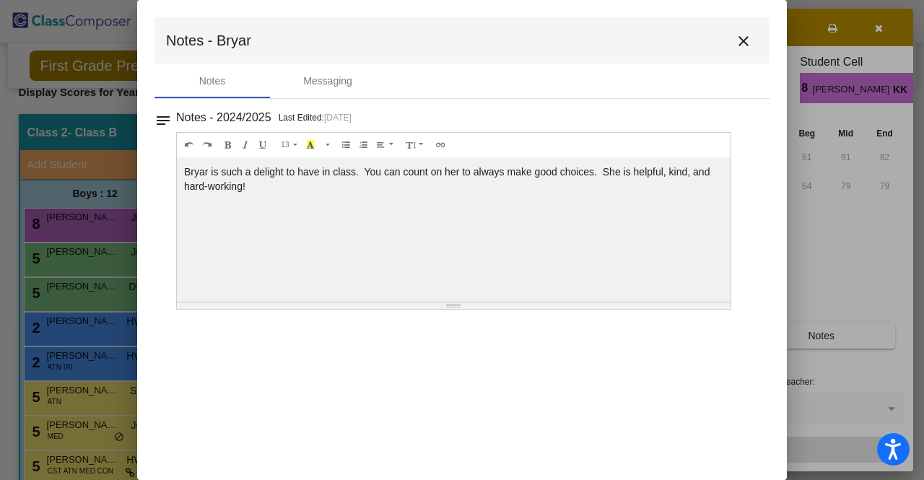
click at [745, 35] on mat-icon "close" at bounding box center [743, 41] width 17 height 17
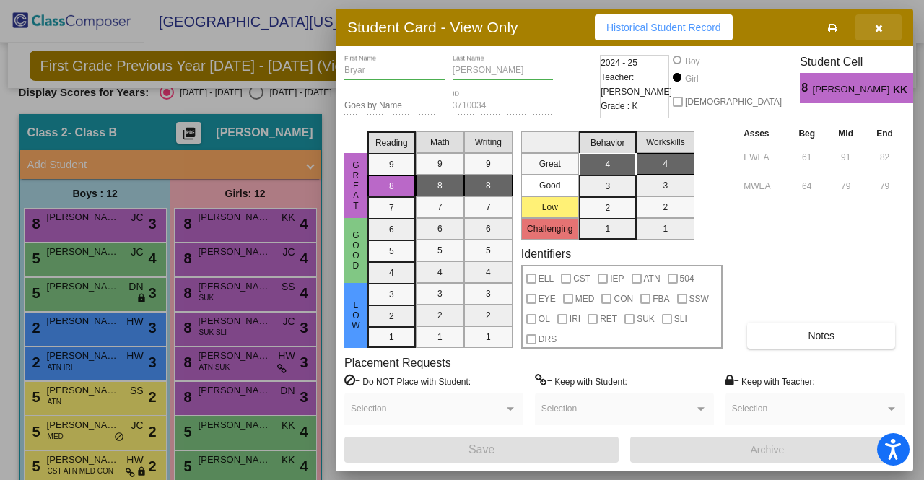
click at [875, 26] on icon "button" at bounding box center [879, 28] width 8 height 10
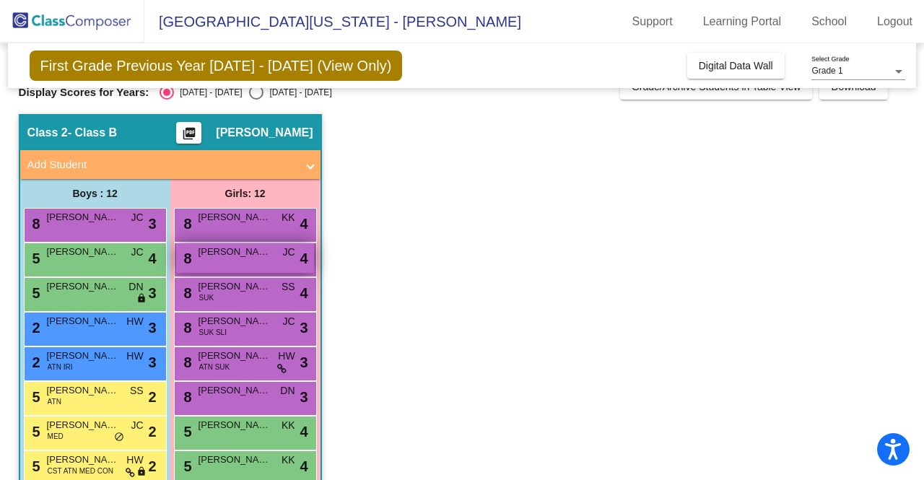
click at [259, 256] on span "Everlee Jaroniewski" at bounding box center [235, 252] width 72 height 14
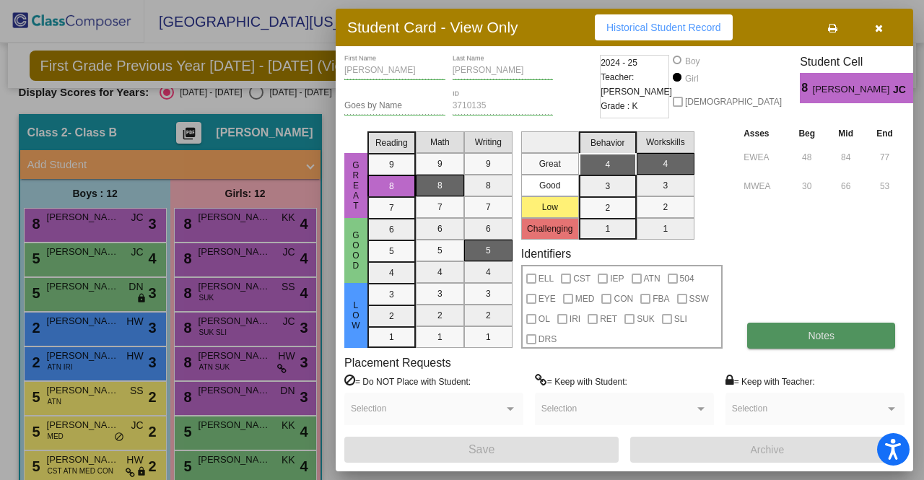
click at [794, 333] on button "Notes" at bounding box center [822, 336] width 148 height 26
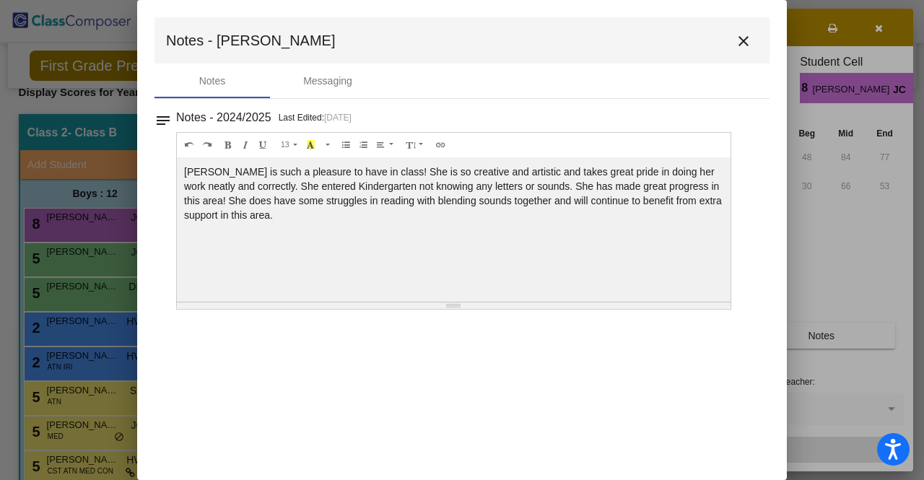
click at [744, 38] on mat-icon "close" at bounding box center [743, 41] width 17 height 17
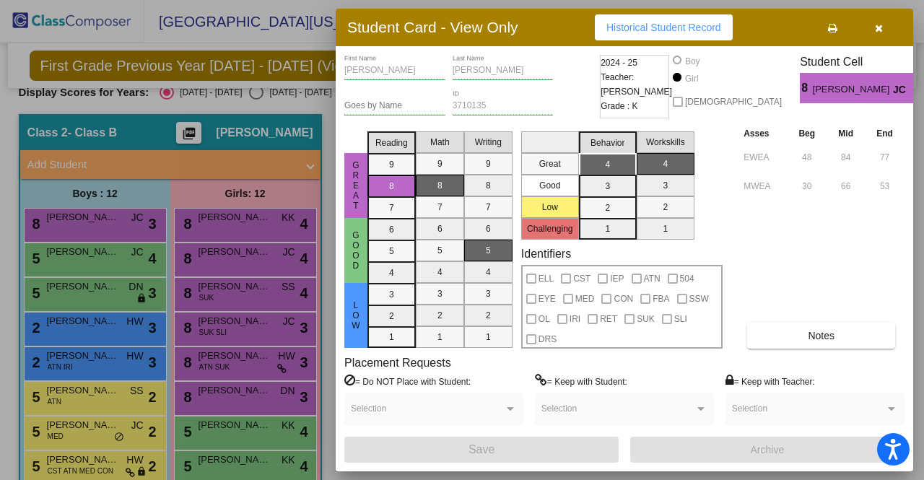
click at [872, 36] on button "button" at bounding box center [879, 27] width 46 height 26
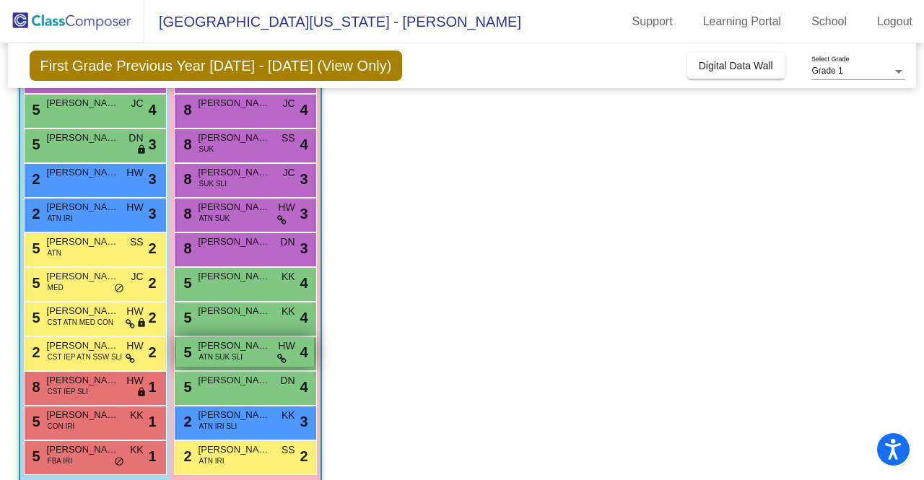
scroll to position [189, 0]
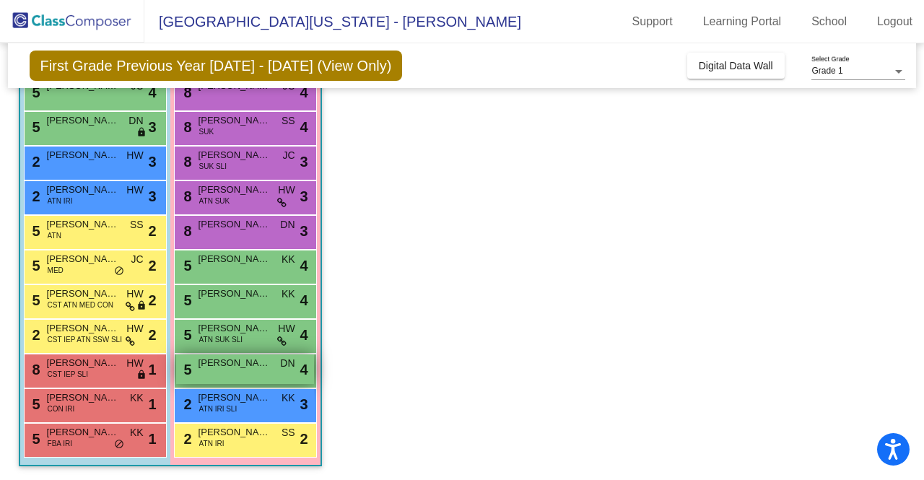
click at [241, 378] on div "5 Rylin Graus DN lock do_not_disturb_alt 4" at bounding box center [245, 370] width 138 height 30
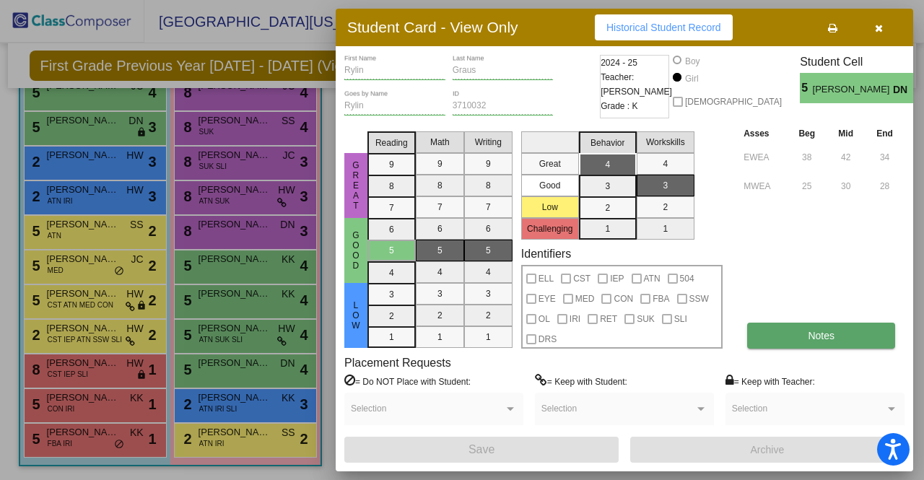
click at [843, 327] on button "Notes" at bounding box center [822, 336] width 148 height 26
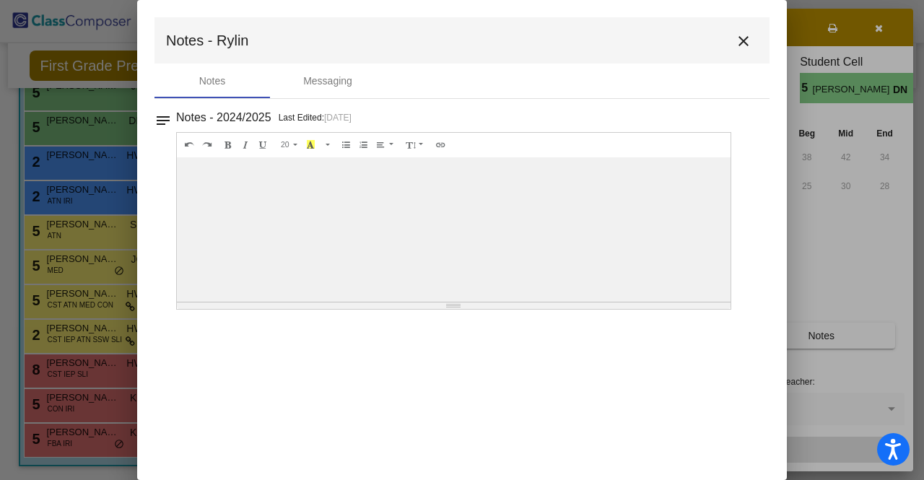
click at [748, 45] on mat-icon "close" at bounding box center [743, 41] width 17 height 17
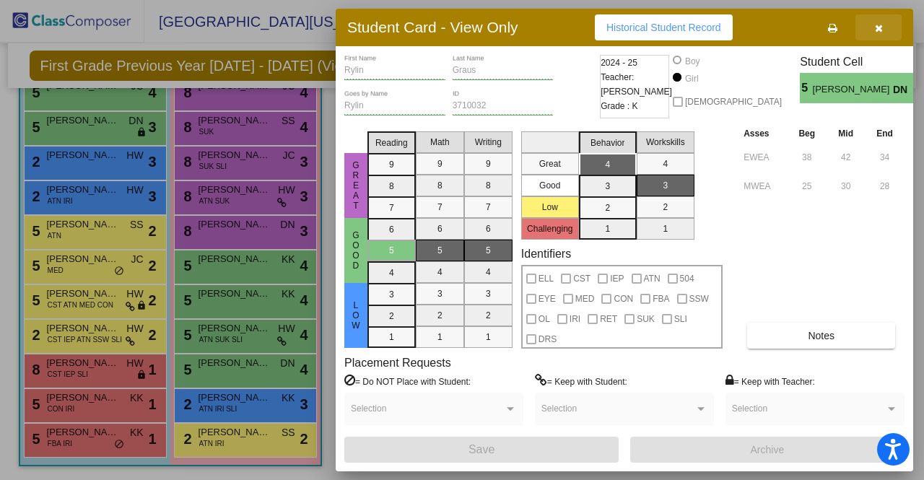
click at [884, 25] on button "button" at bounding box center [879, 27] width 46 height 26
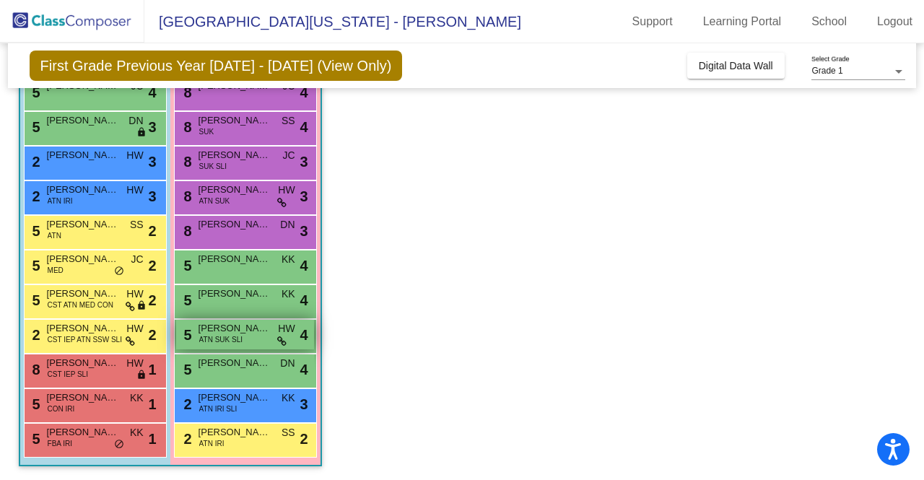
click at [235, 339] on span "ATN SUK SLI" at bounding box center [220, 339] width 43 height 11
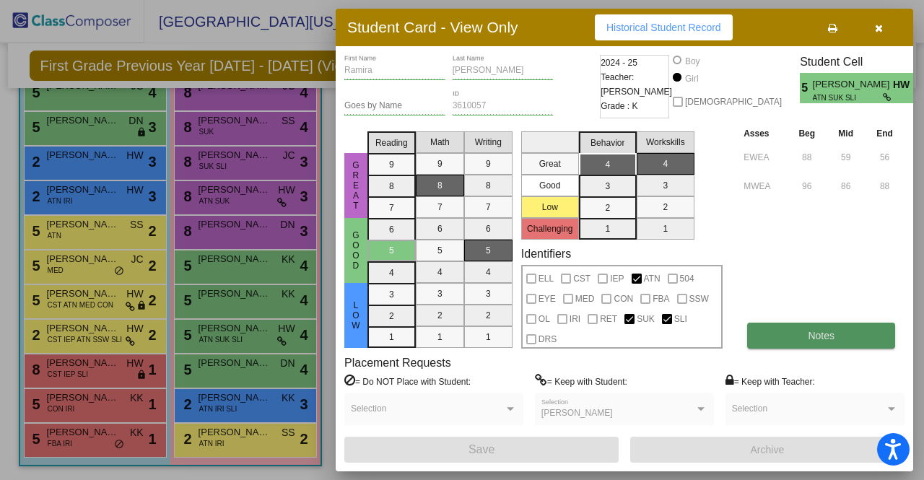
click at [814, 338] on span "Notes" at bounding box center [821, 336] width 27 height 12
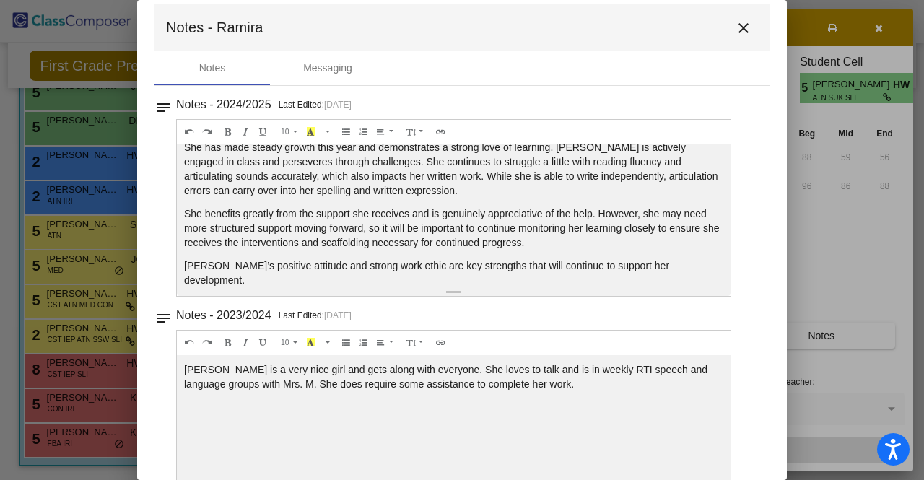
scroll to position [14, 0]
click at [735, 27] on mat-icon "close" at bounding box center [743, 27] width 17 height 17
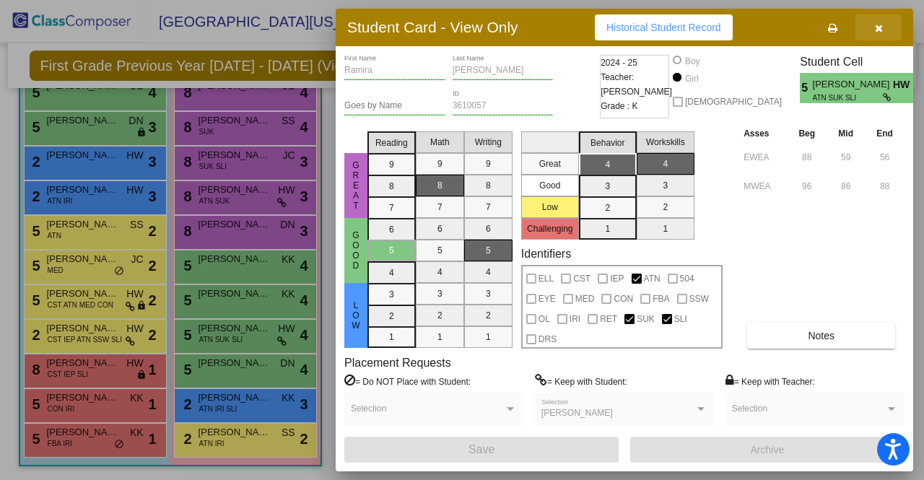
click at [881, 34] on button "button" at bounding box center [879, 27] width 46 height 26
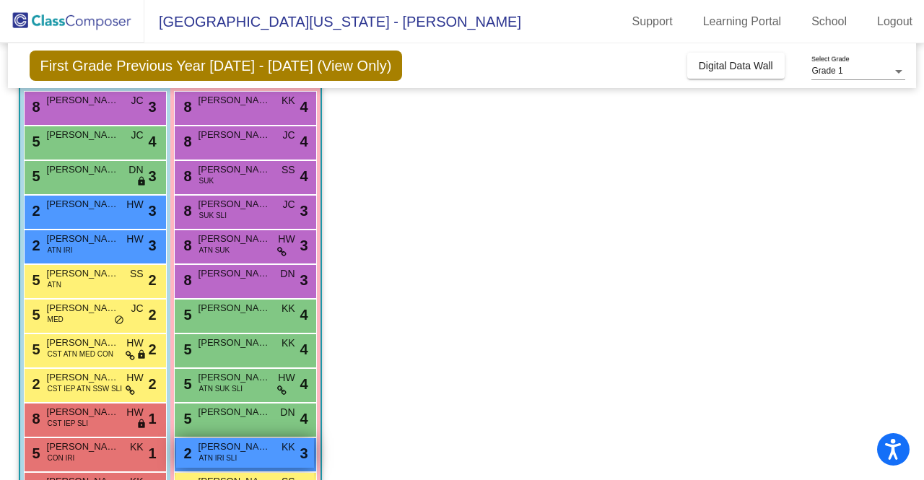
scroll to position [105, 0]
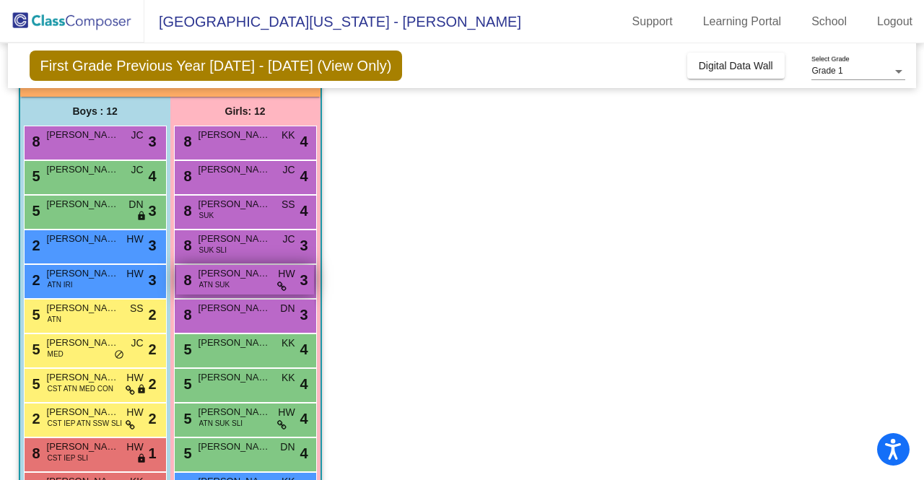
click at [266, 282] on div "8 Kloey Marshall ATN SUK HW lock do_not_disturb_alt 3" at bounding box center [245, 280] width 138 height 30
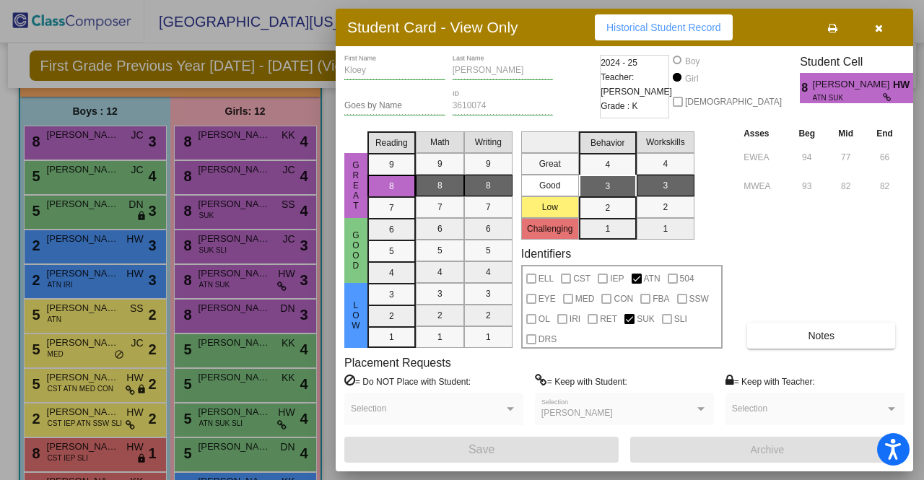
click at [880, 22] on span "button" at bounding box center [879, 28] width 8 height 12
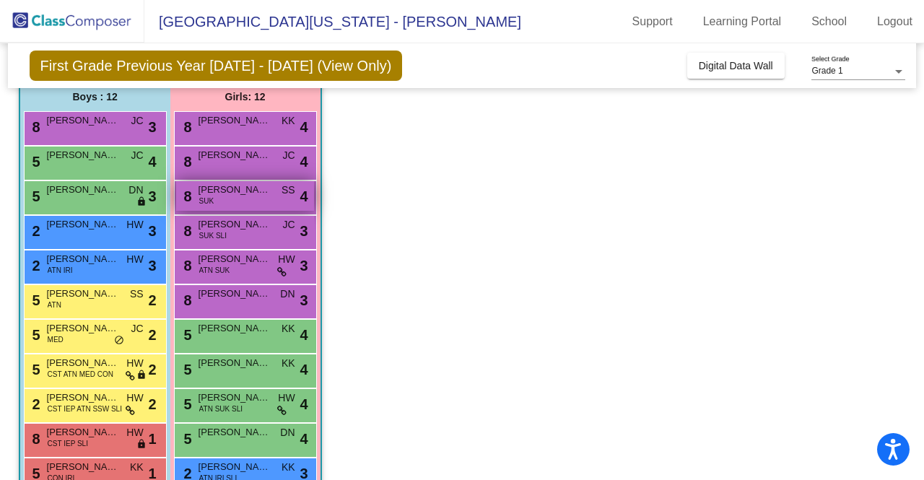
scroll to position [189, 0]
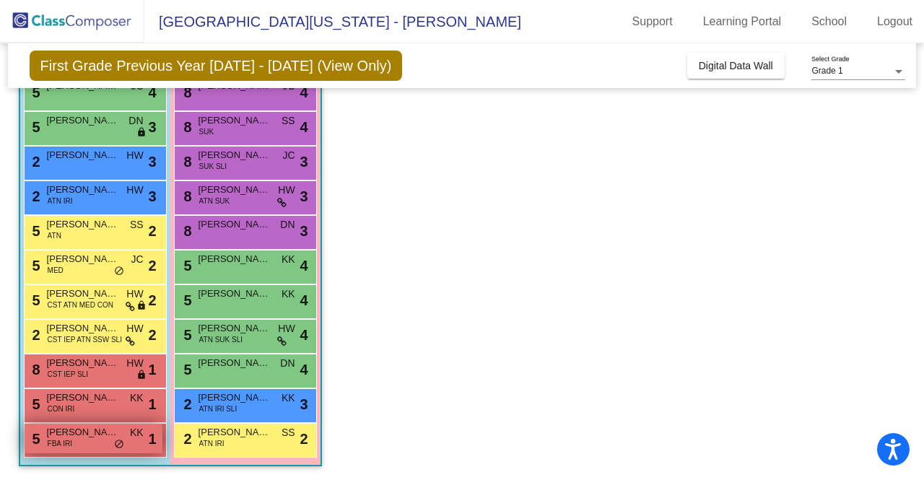
click at [121, 442] on span "do_not_disturb_alt" at bounding box center [119, 445] width 10 height 12
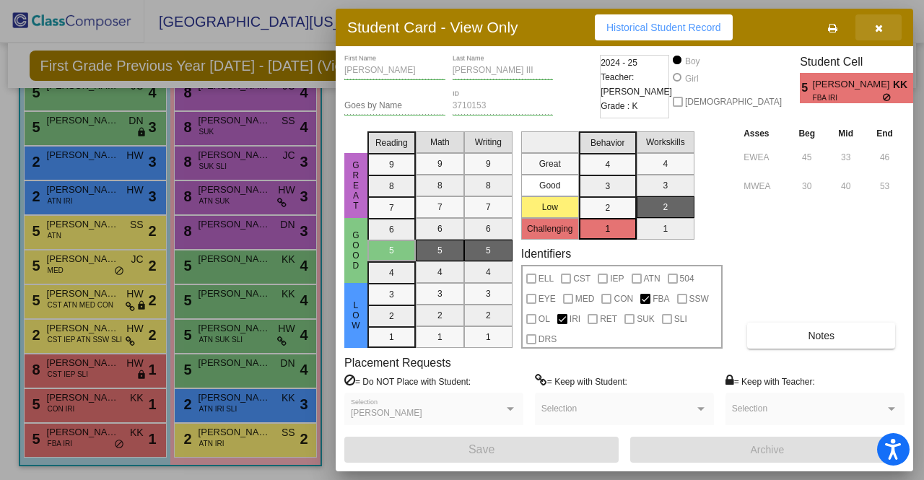
click at [883, 22] on span "button" at bounding box center [879, 28] width 8 height 12
